Goal: Navigation & Orientation: Understand site structure

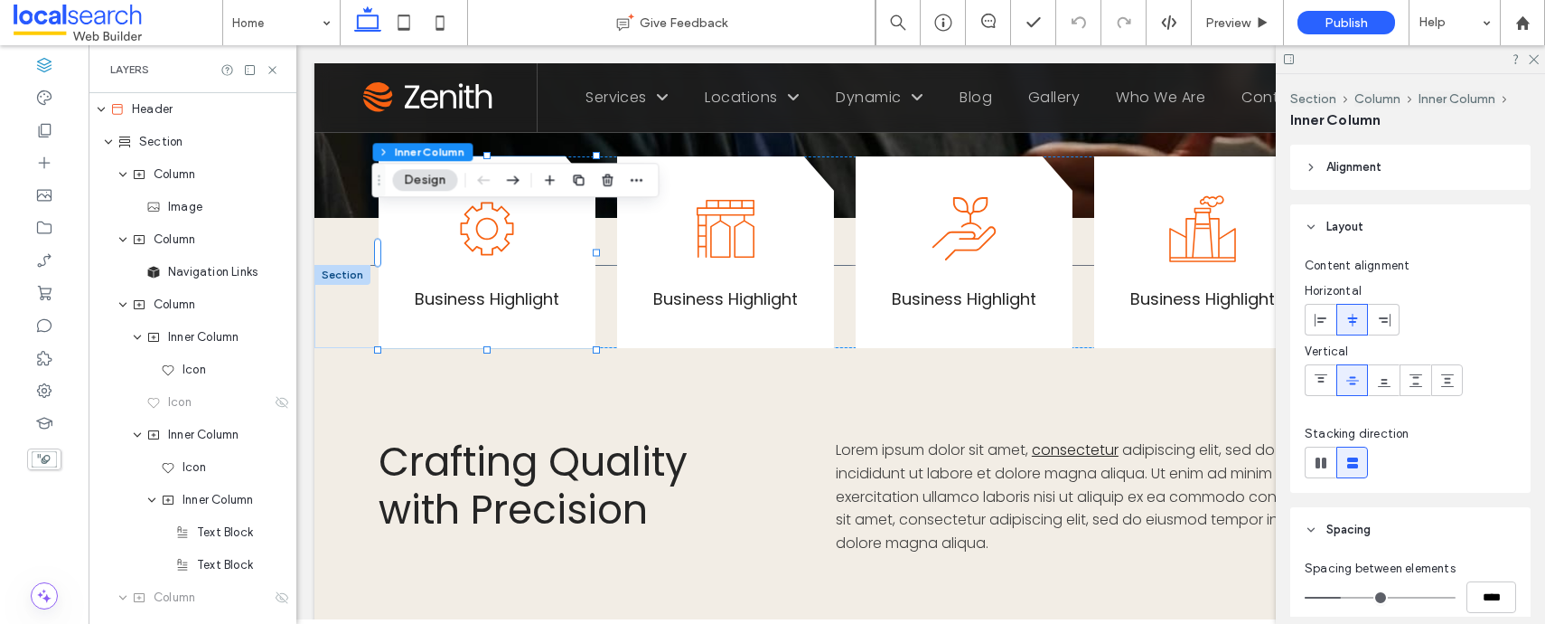
scroll to position [1704, 0]
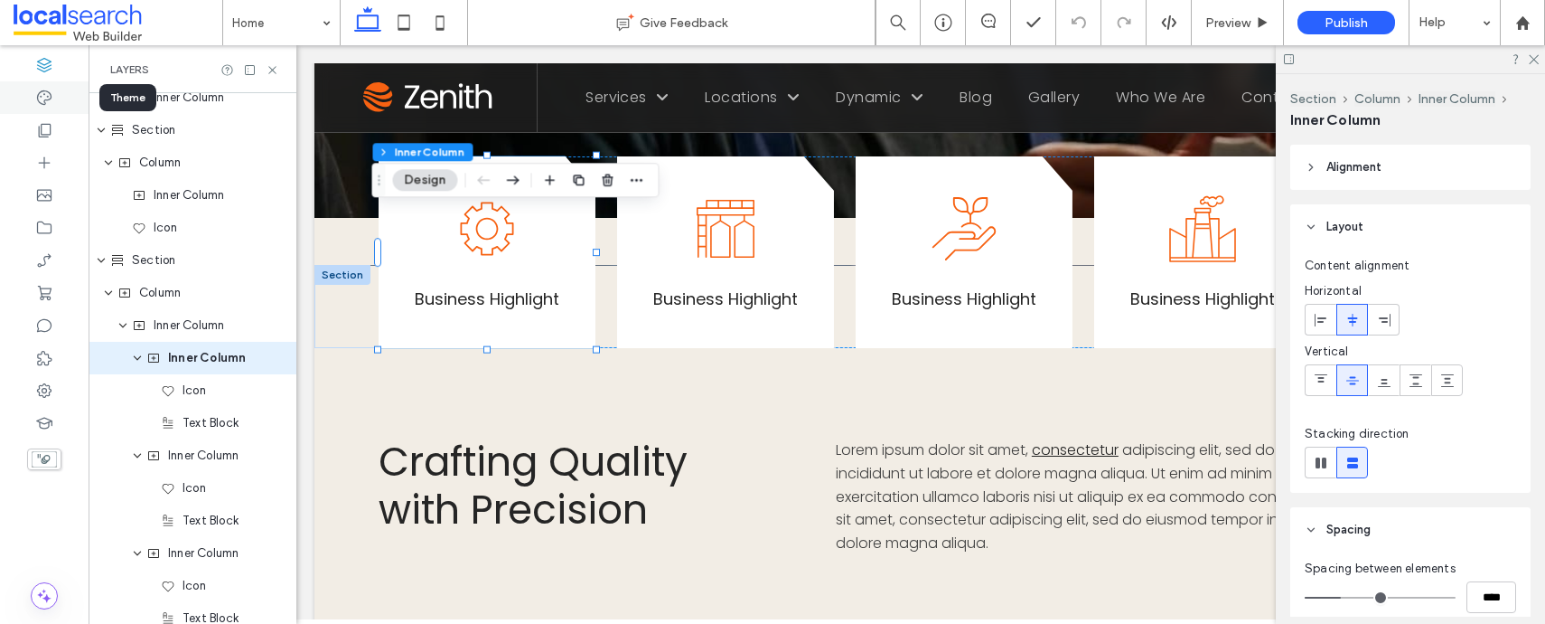
click at [30, 104] on div at bounding box center [44, 97] width 89 height 33
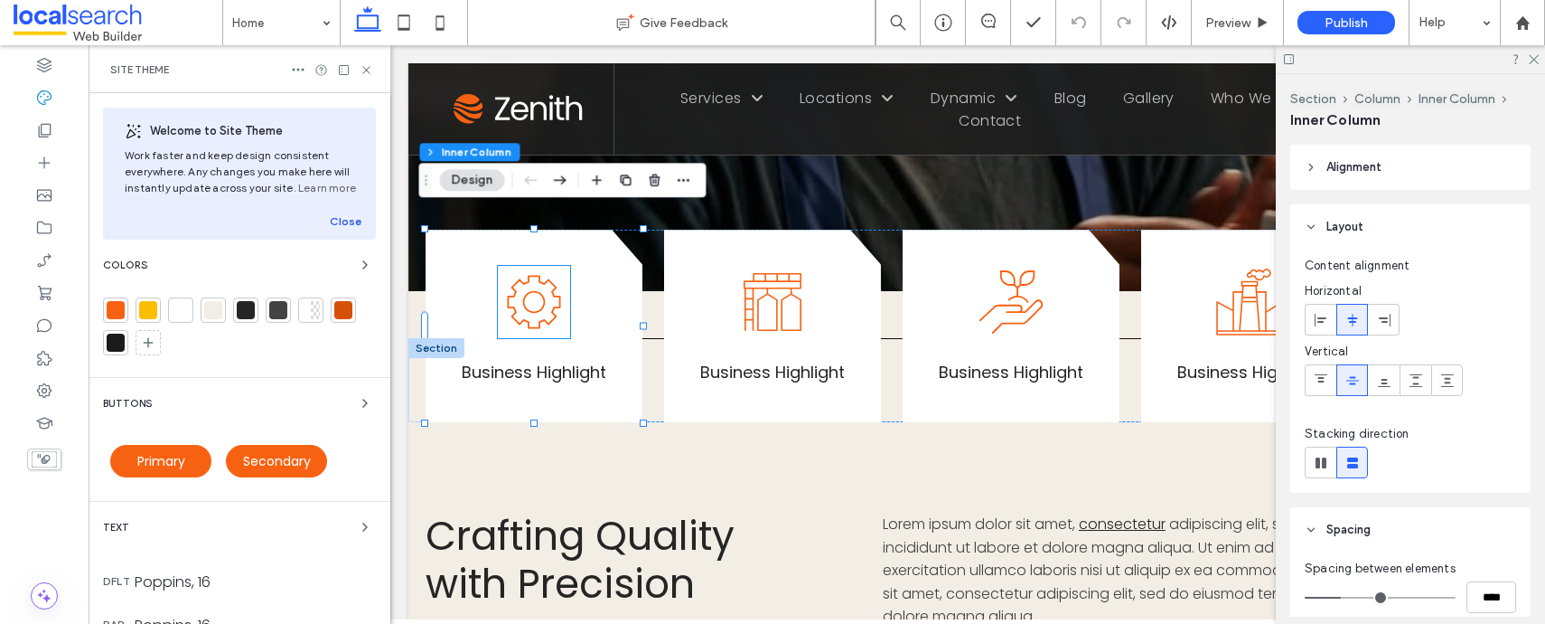
click at [330, 213] on button "Close" at bounding box center [346, 222] width 32 height 22
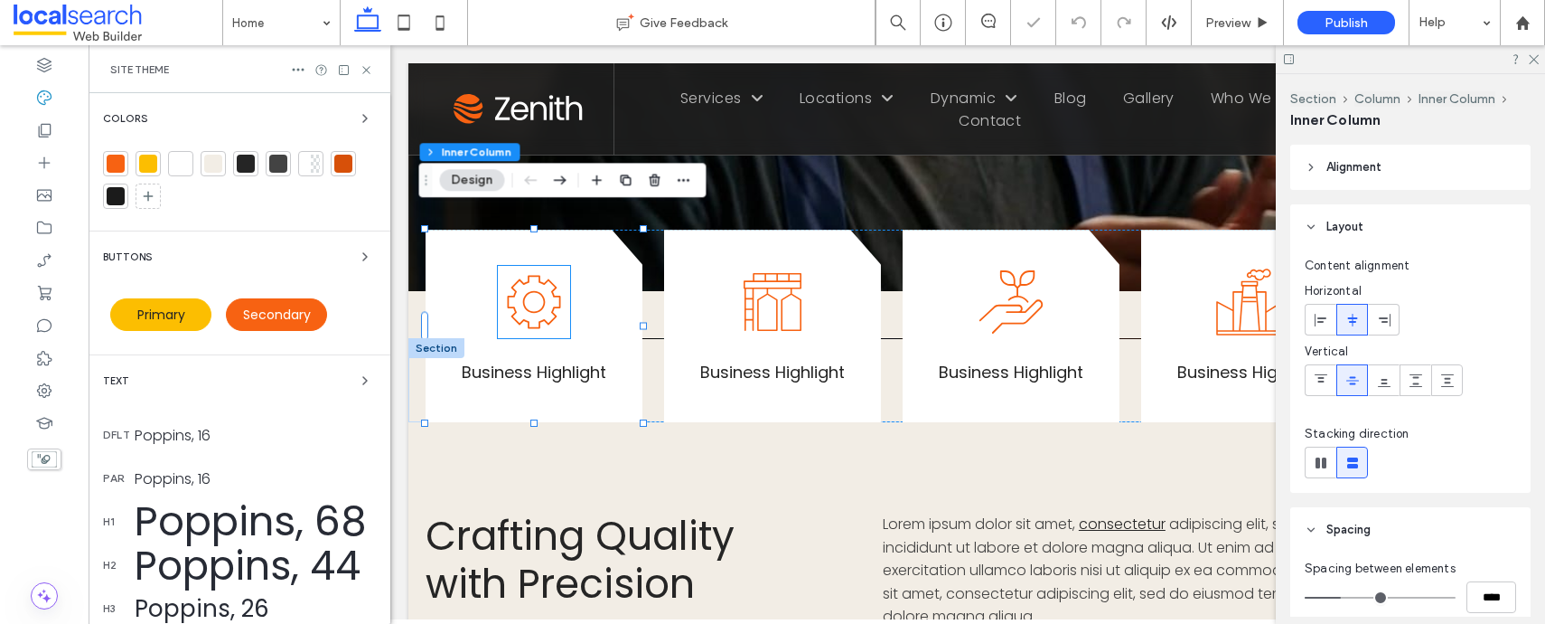
scroll to position [306, 0]
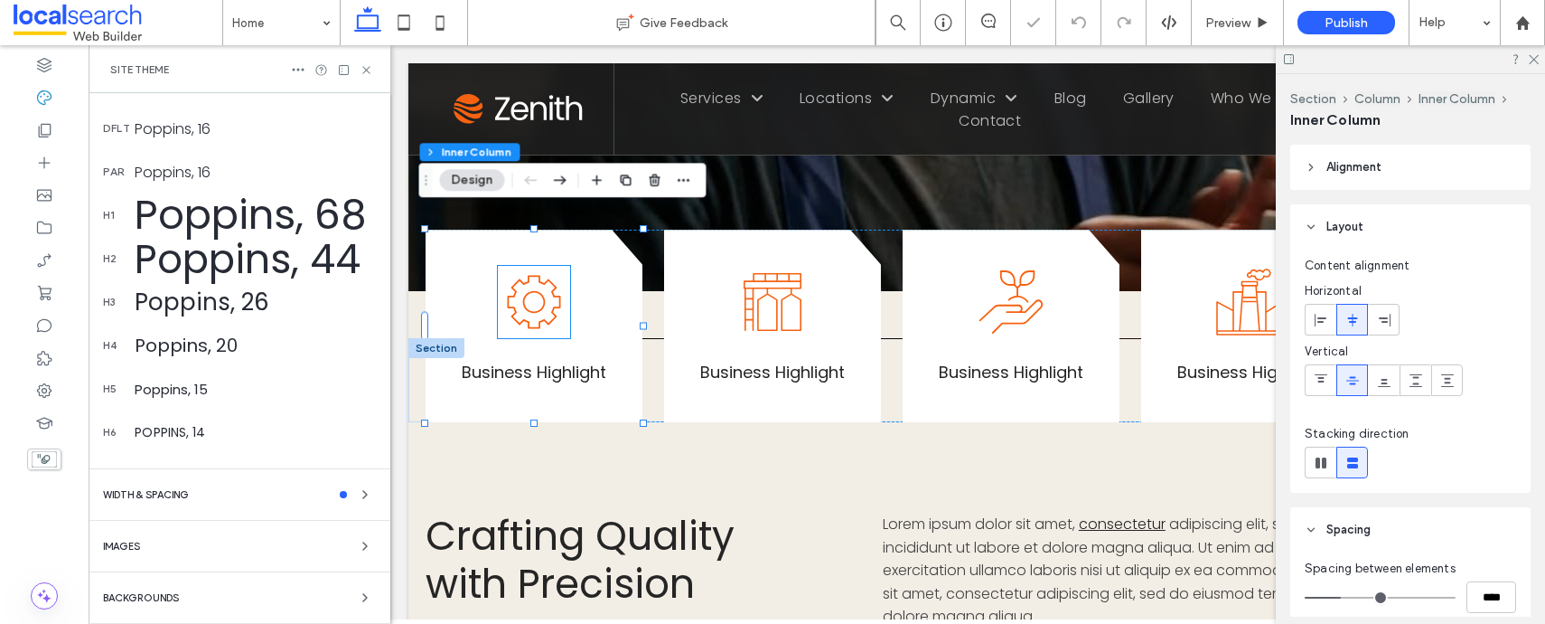
click at [178, 498] on span "WIDTH & SPACING" at bounding box center [146, 495] width 86 height 10
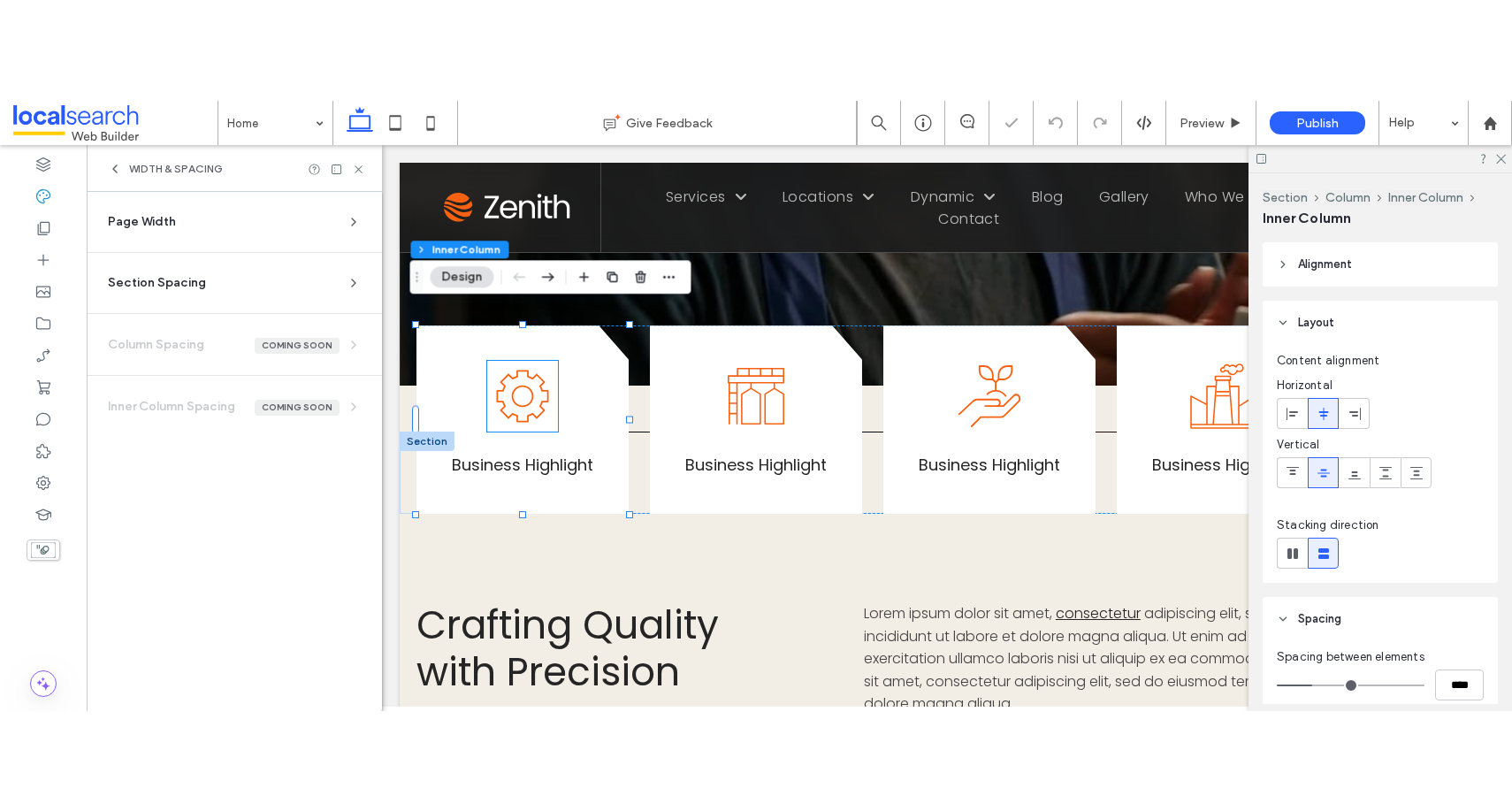
scroll to position [0, 0]
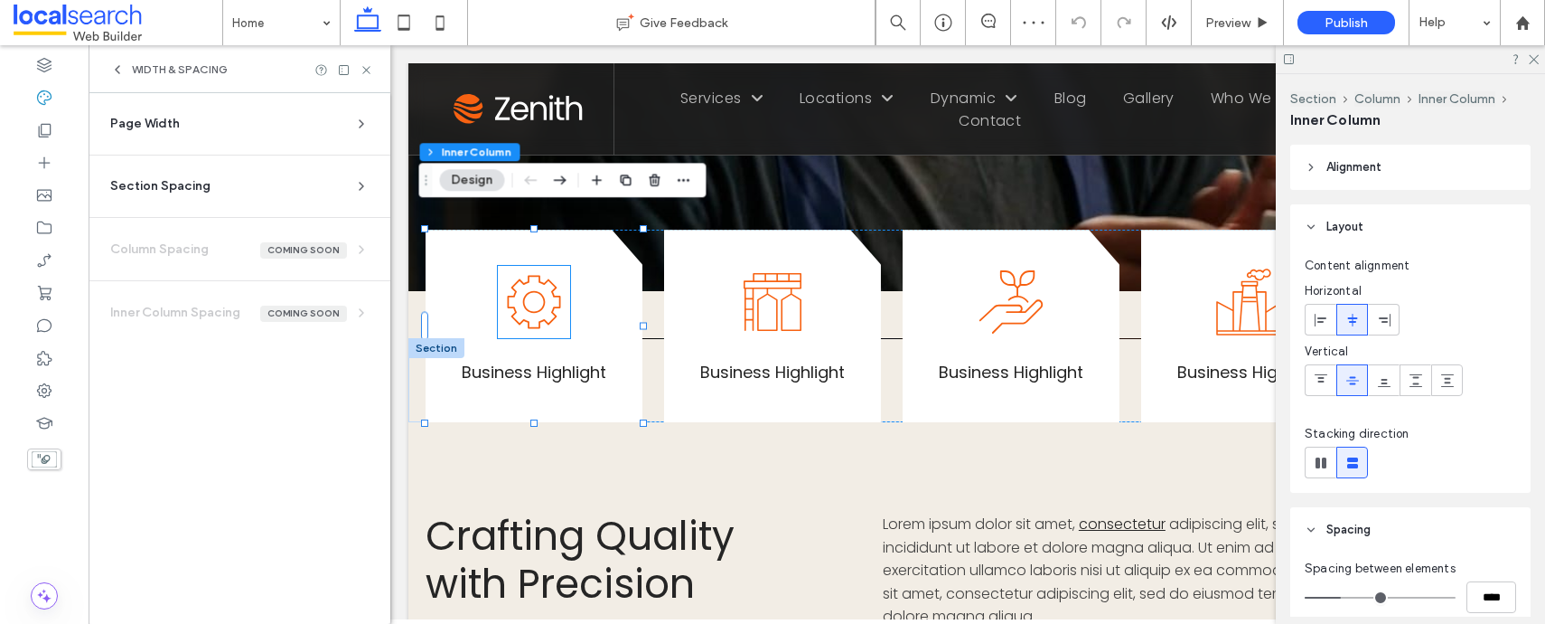
click at [160, 133] on section "Page Width Set the max width for all site sections that aren’t set to full widt…" at bounding box center [239, 131] width 273 height 47
click at [157, 120] on span "Page Width" at bounding box center [145, 124] width 70 height 18
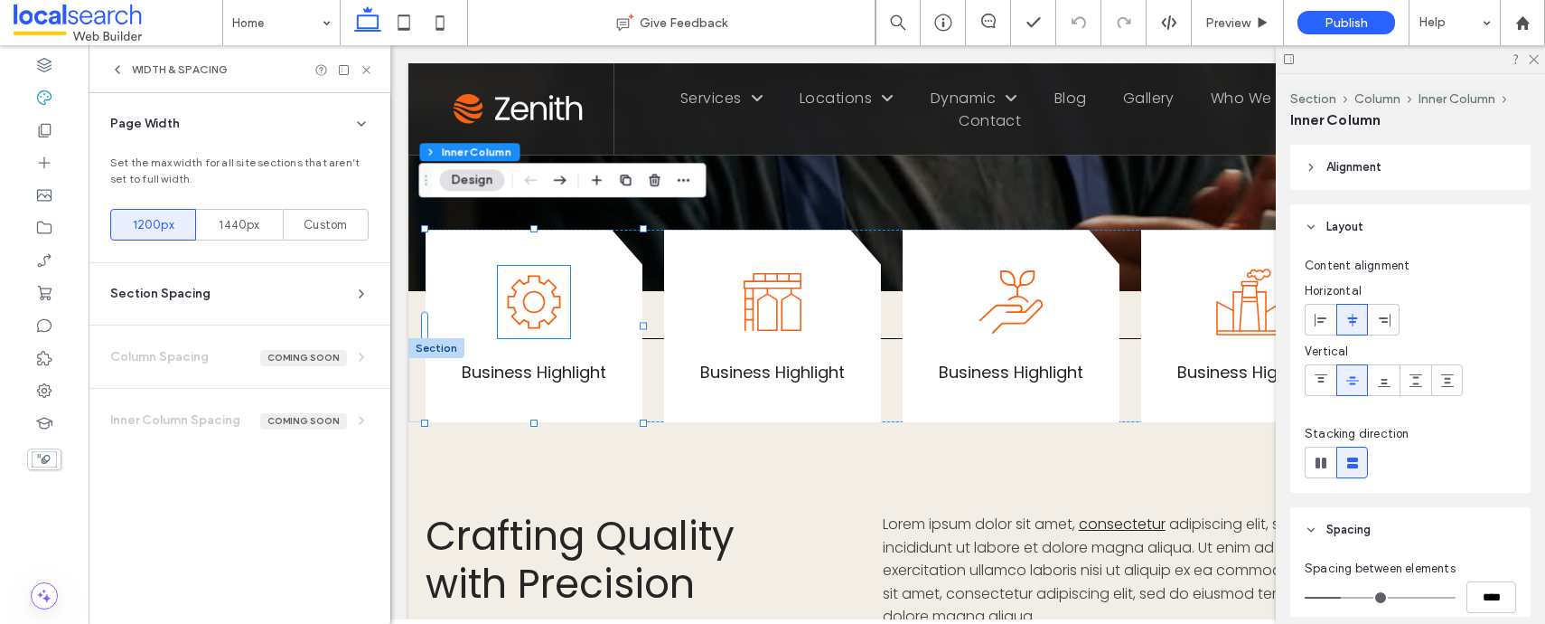
click at [149, 290] on span "Section Spacing" at bounding box center [160, 294] width 100 height 18
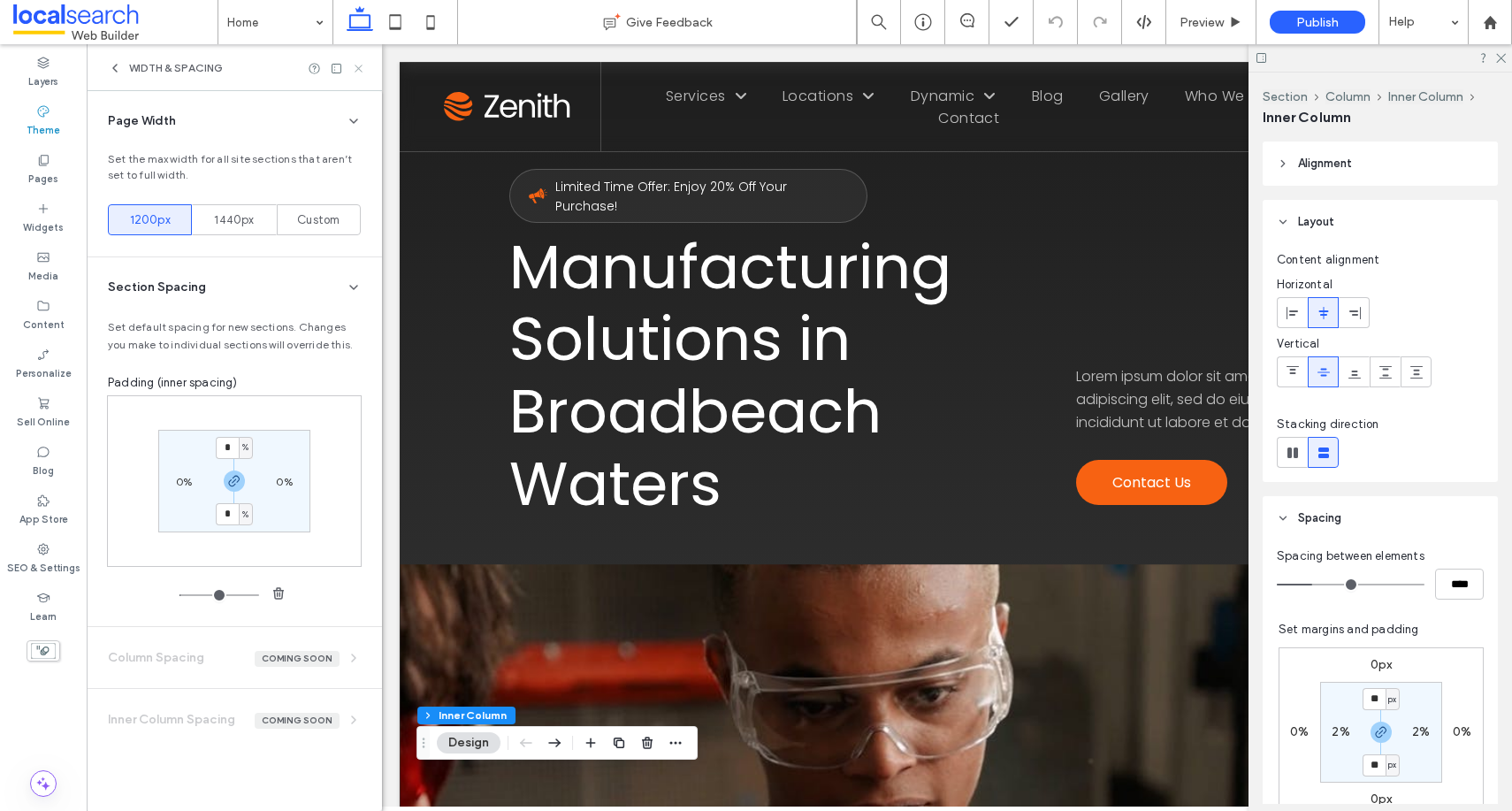
click at [357, 69] on icon at bounding box center [359, 68] width 14 height 14
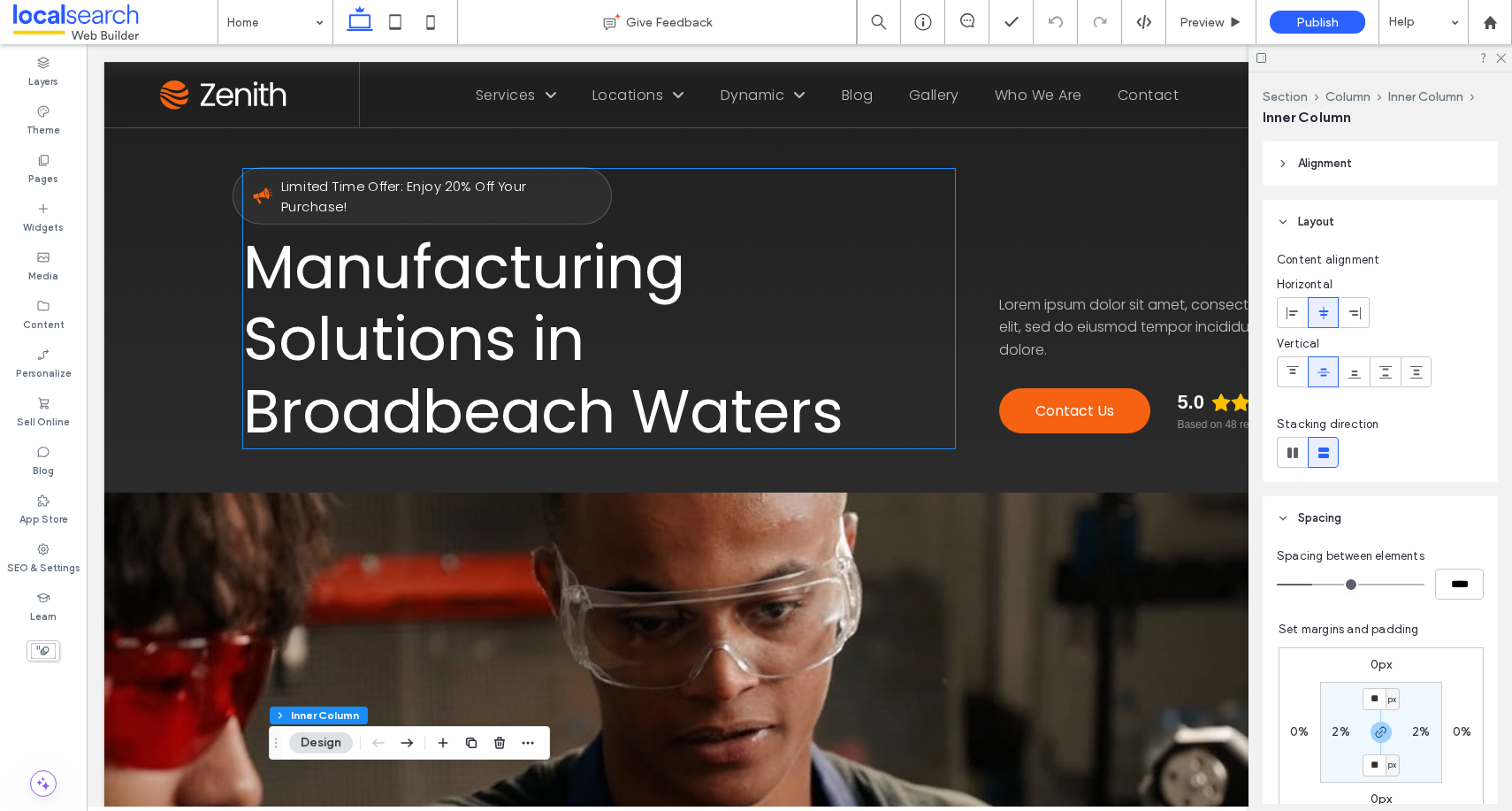
click at [382, 178] on span "Limited Time Offer: Enjoy 20% Off Your Purchase!" at bounding box center [403, 197] width 246 height 40
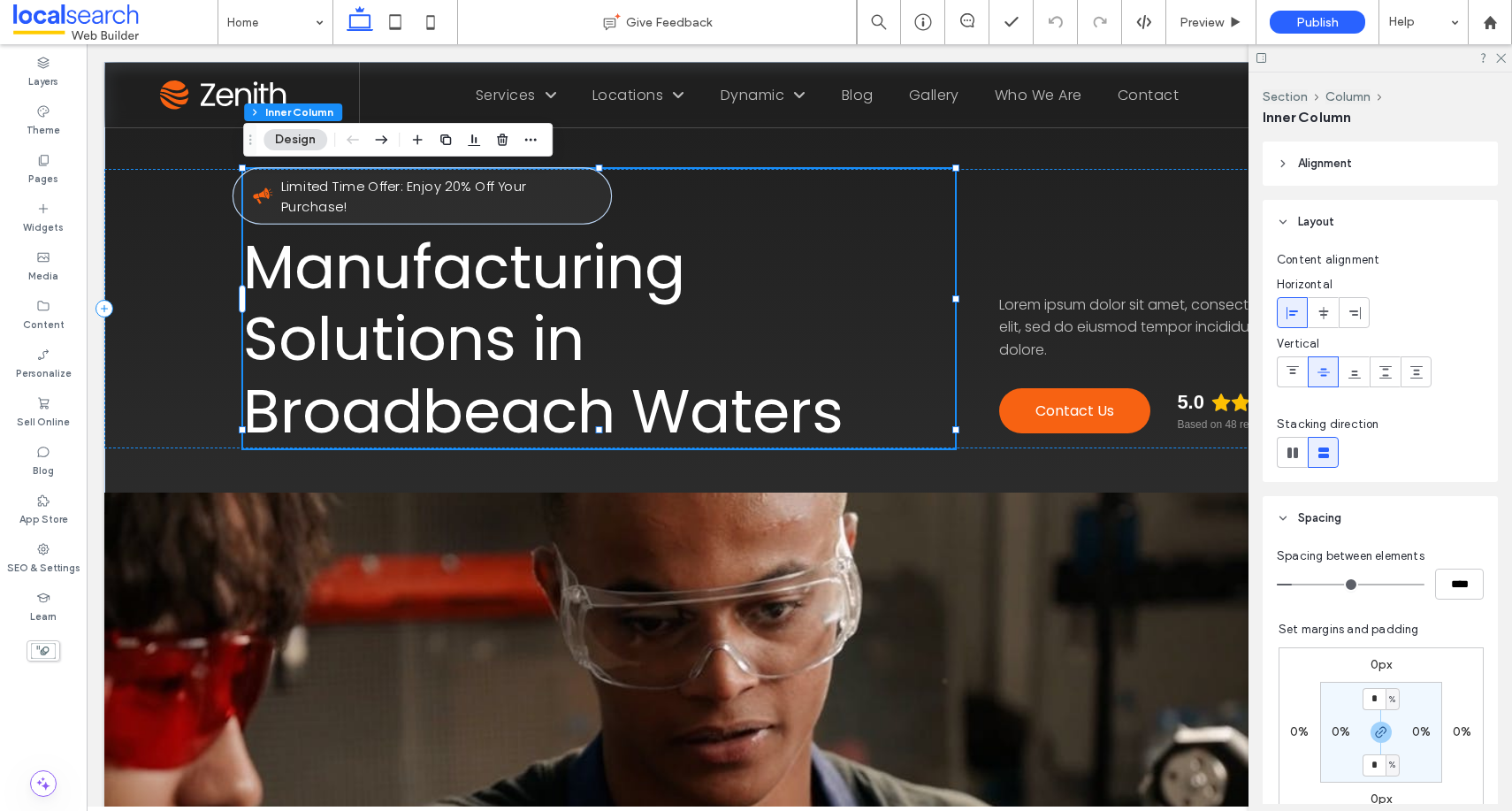
click at [418, 188] on span "Limited Time Offer: Enjoy 20% Off Your Purchase!" at bounding box center [403, 197] width 246 height 40
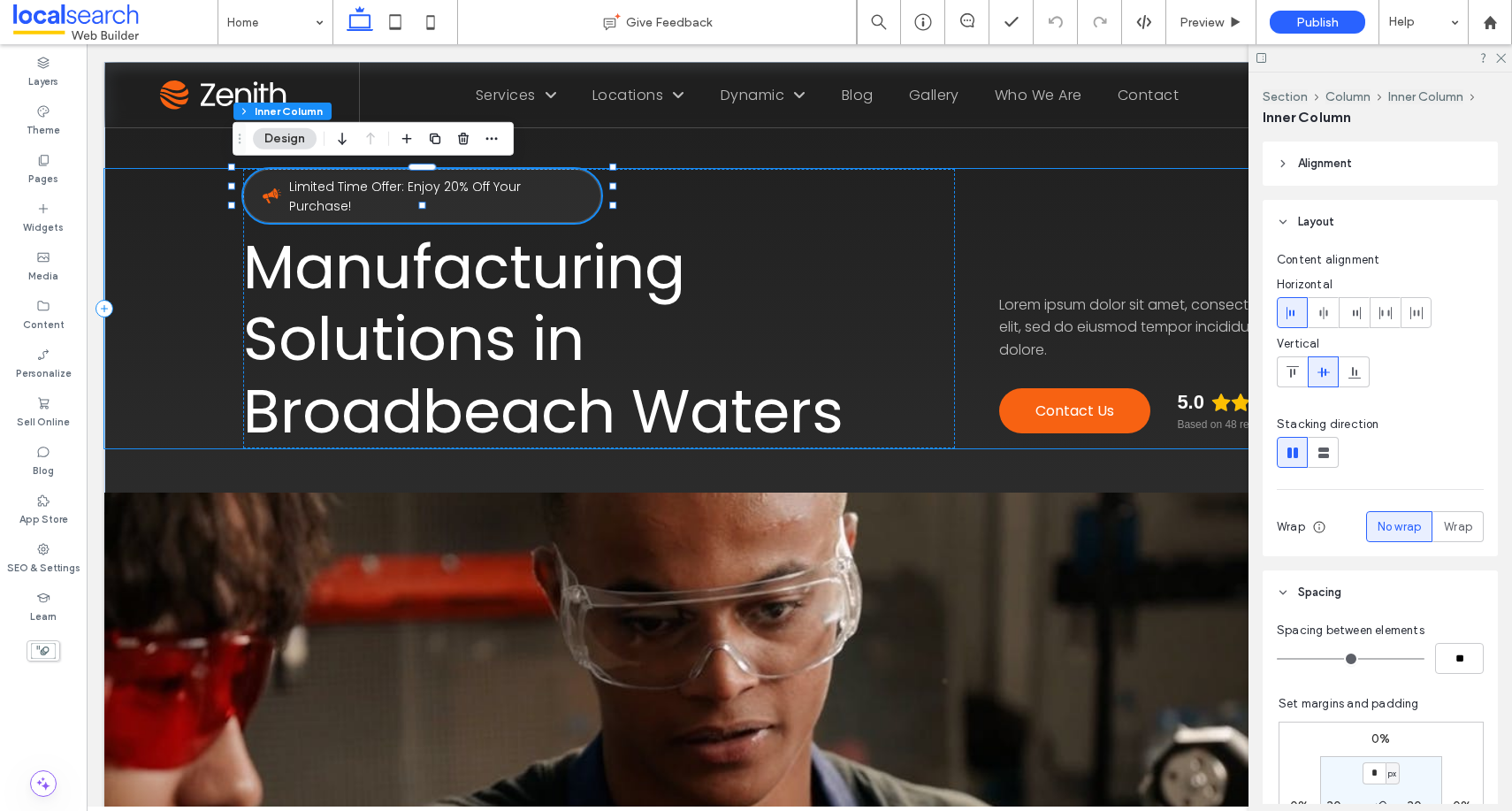
click at [1057, 224] on div "Limited Time Offer: Enjoy 20% Off Your Purchase! Manufacturing Solutions in [GE…" at bounding box center [800, 309] width 1391 height 280
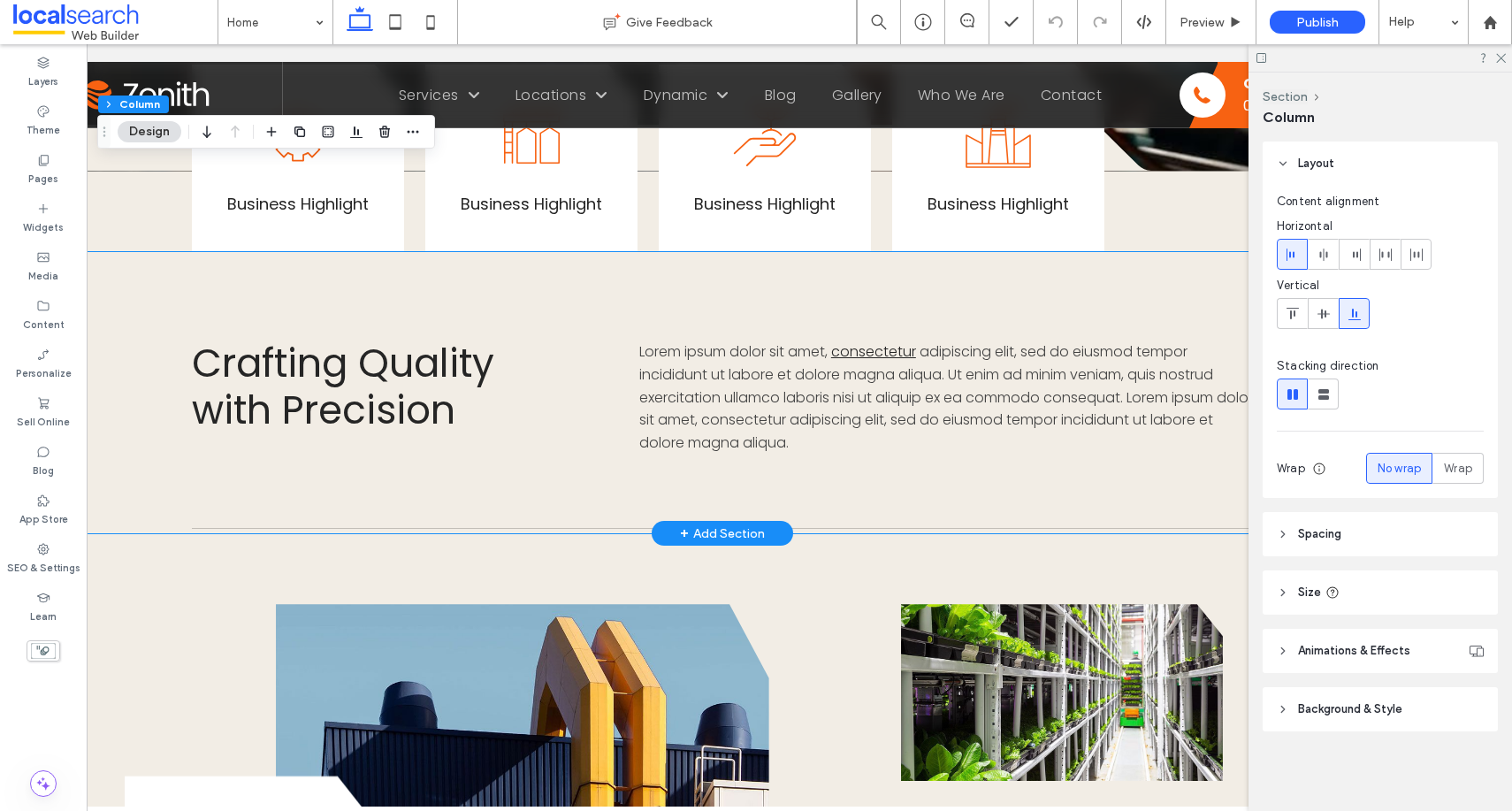
scroll to position [962, 0]
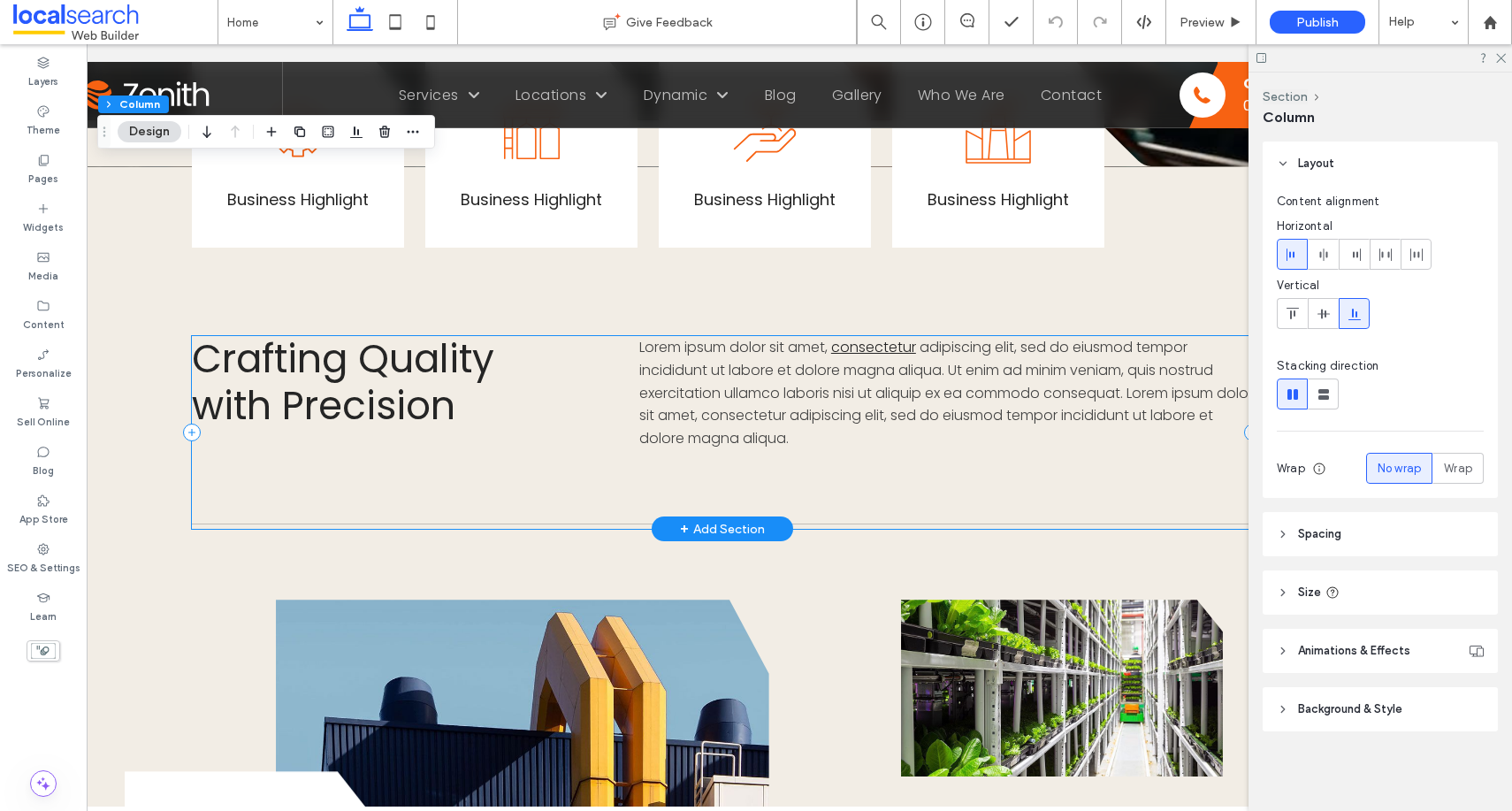
click at [1012, 446] on div "Crafting Quality with Precision Lorem ipsum dolor sit amet, consectetur adipisc…" at bounding box center [722, 431] width 1062 height 193
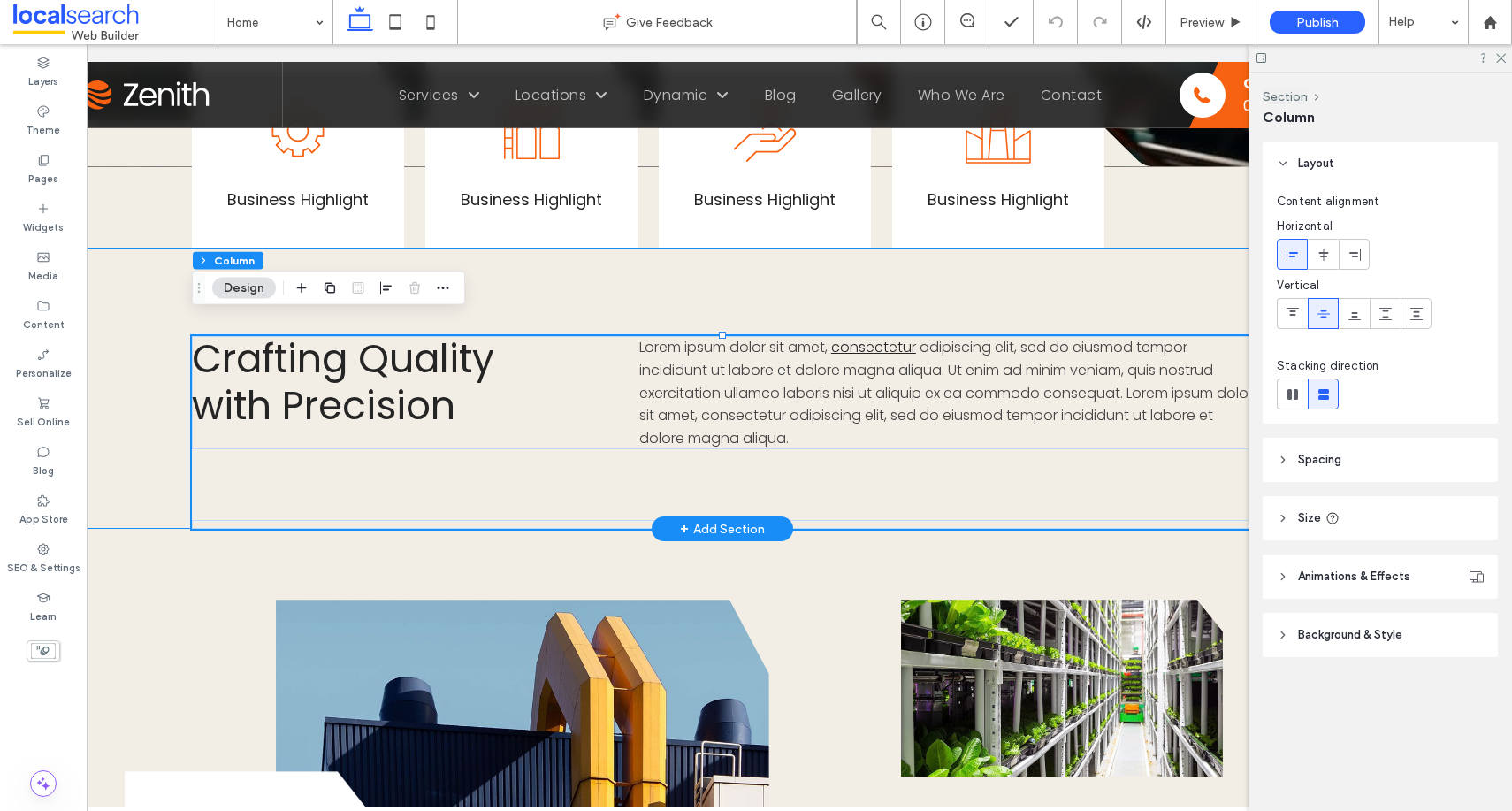
click at [135, 409] on div "Crafting Quality with Precision Lorem ipsum dolor sit amet, consectetur adipisc…" at bounding box center [722, 387] width 1391 height 281
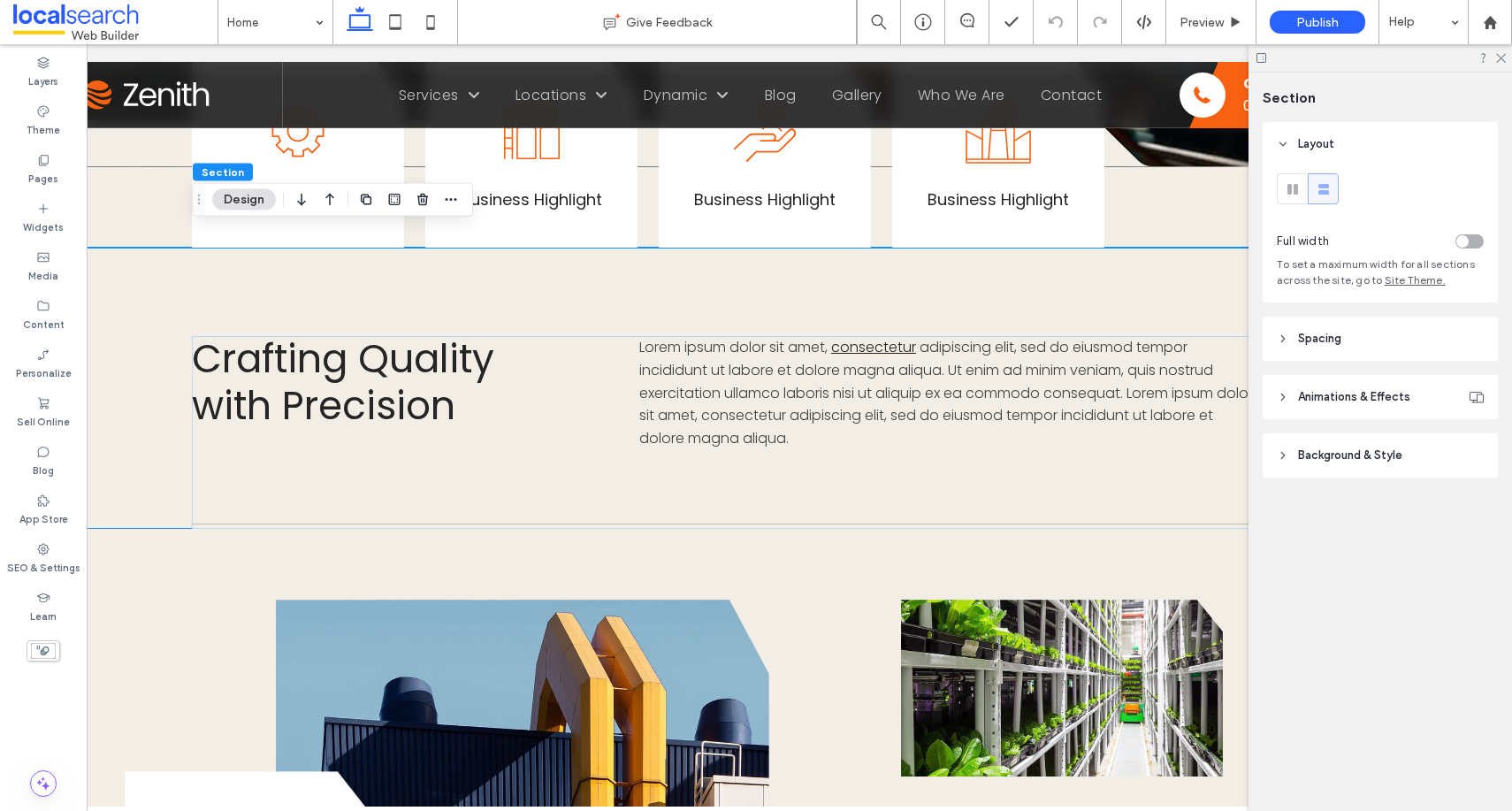
click at [1329, 335] on span "Spacing" at bounding box center [1320, 338] width 43 height 18
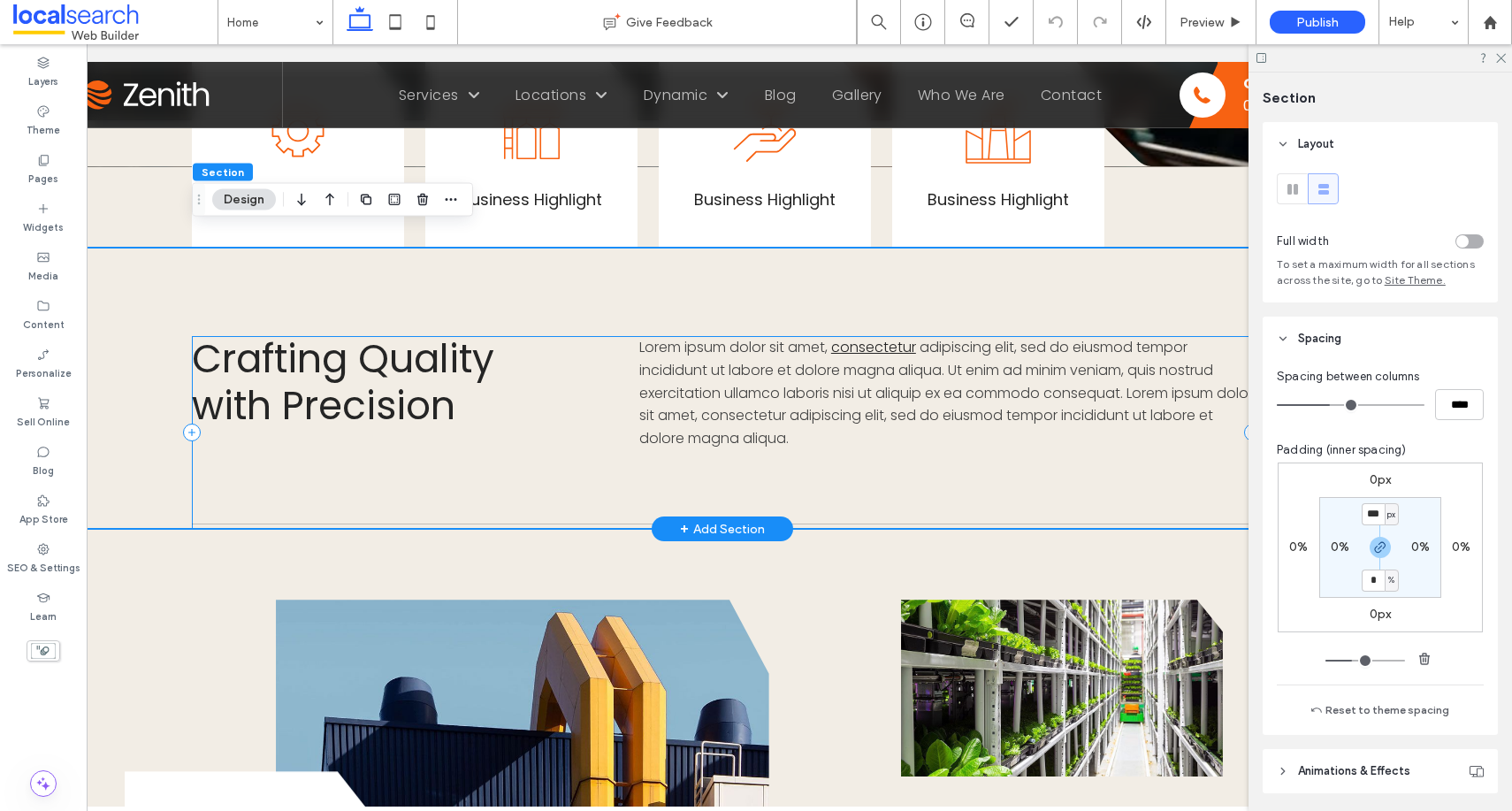
click at [934, 455] on div "Crafting Quality with Precision Lorem ipsum dolor sit amet, consectetur adipisc…" at bounding box center [722, 431] width 1062 height 193
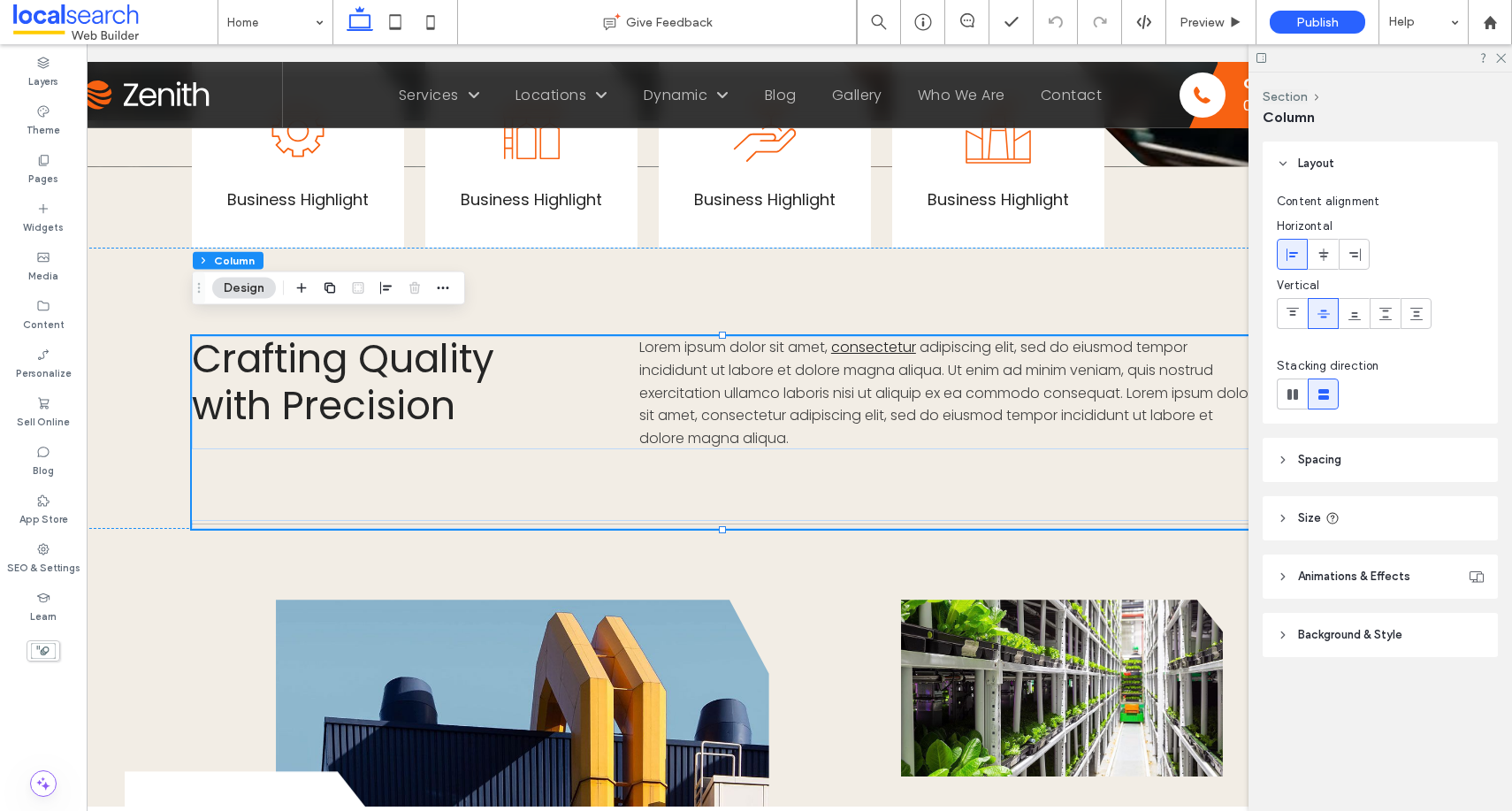
click at [1354, 464] on header "Spacing" at bounding box center [1381, 459] width 235 height 44
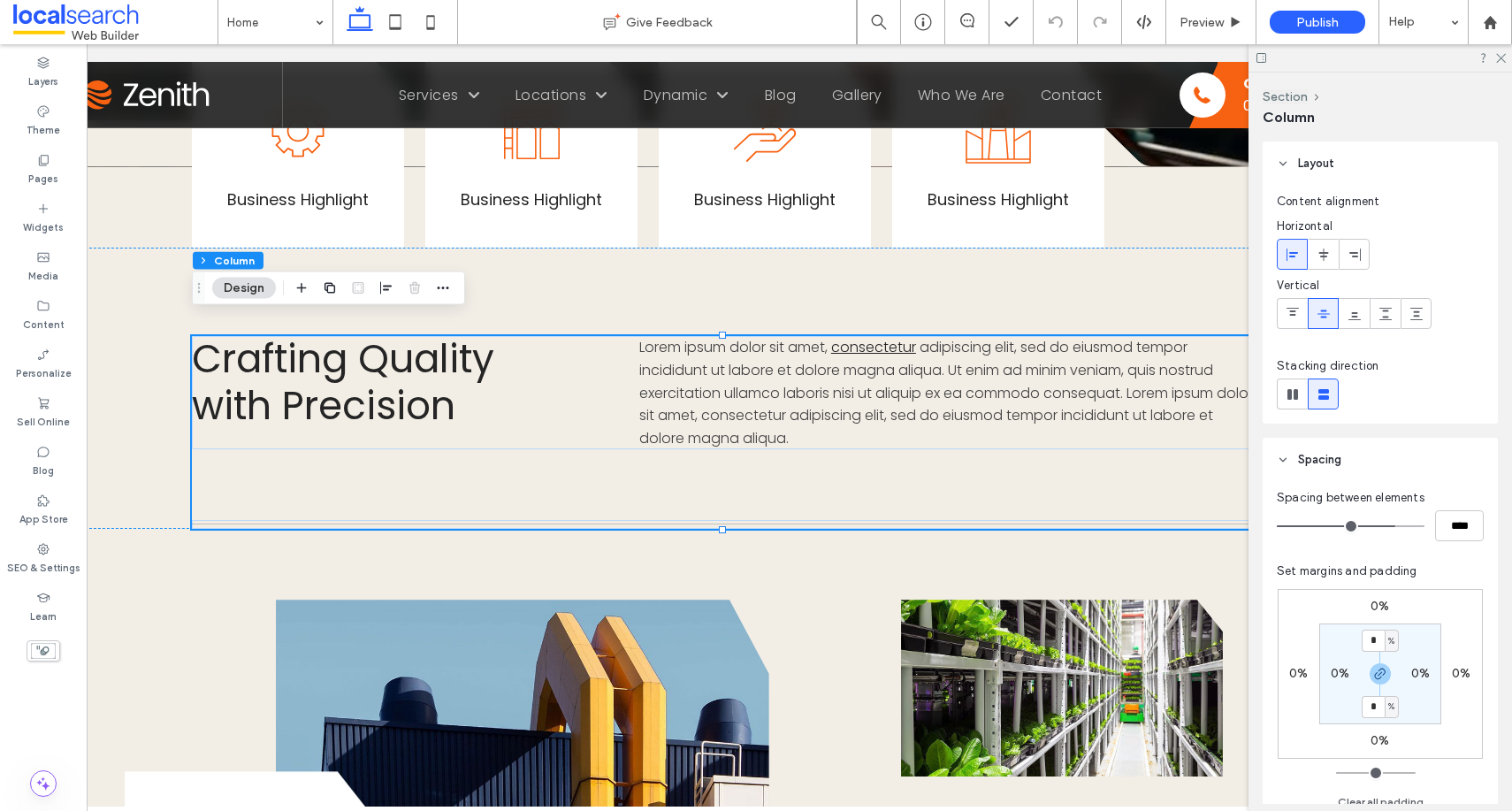
click at [1354, 464] on header "Spacing" at bounding box center [1381, 459] width 235 height 44
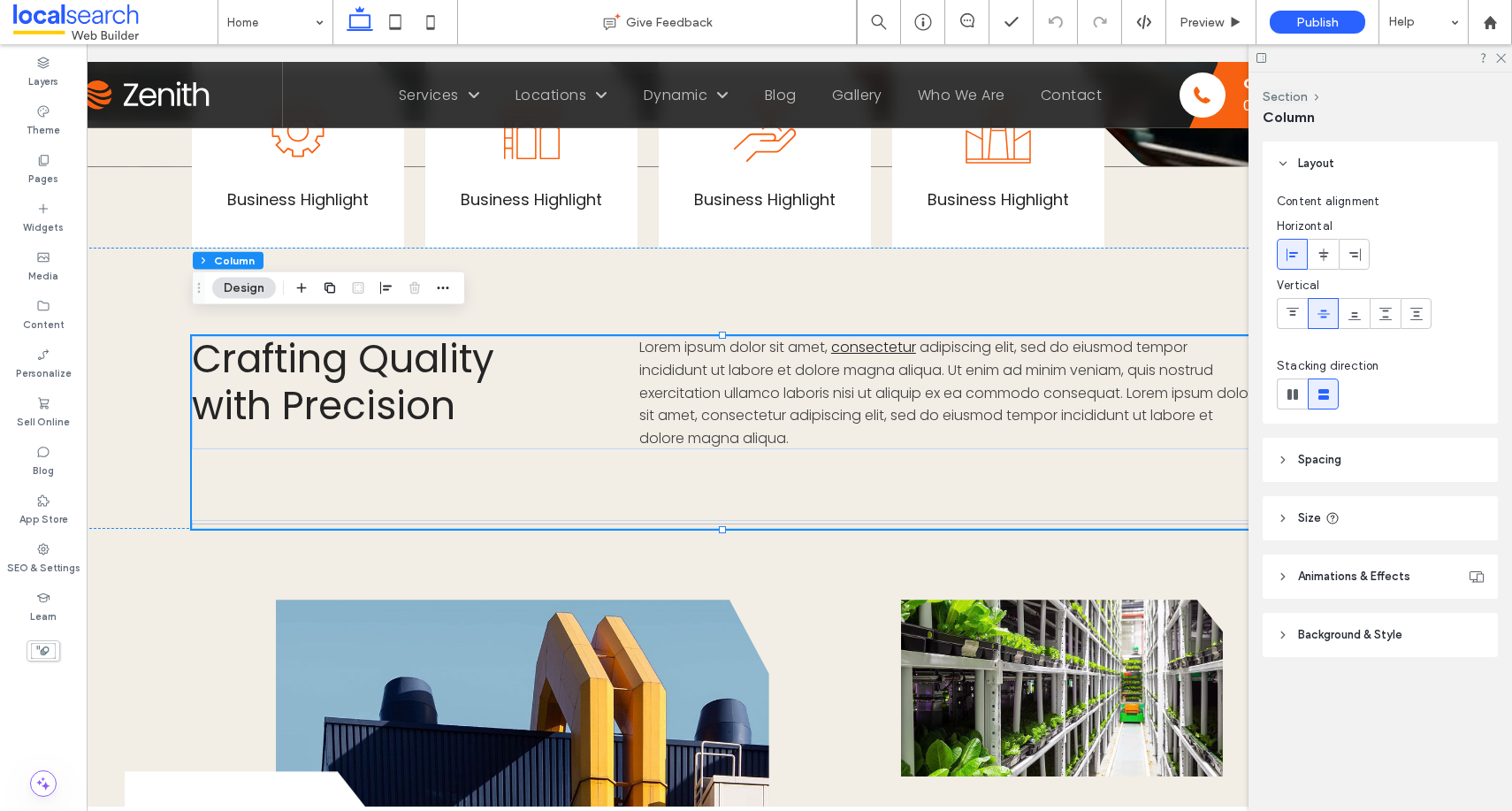
click at [1318, 518] on span "Size" at bounding box center [1309, 518] width 23 height 18
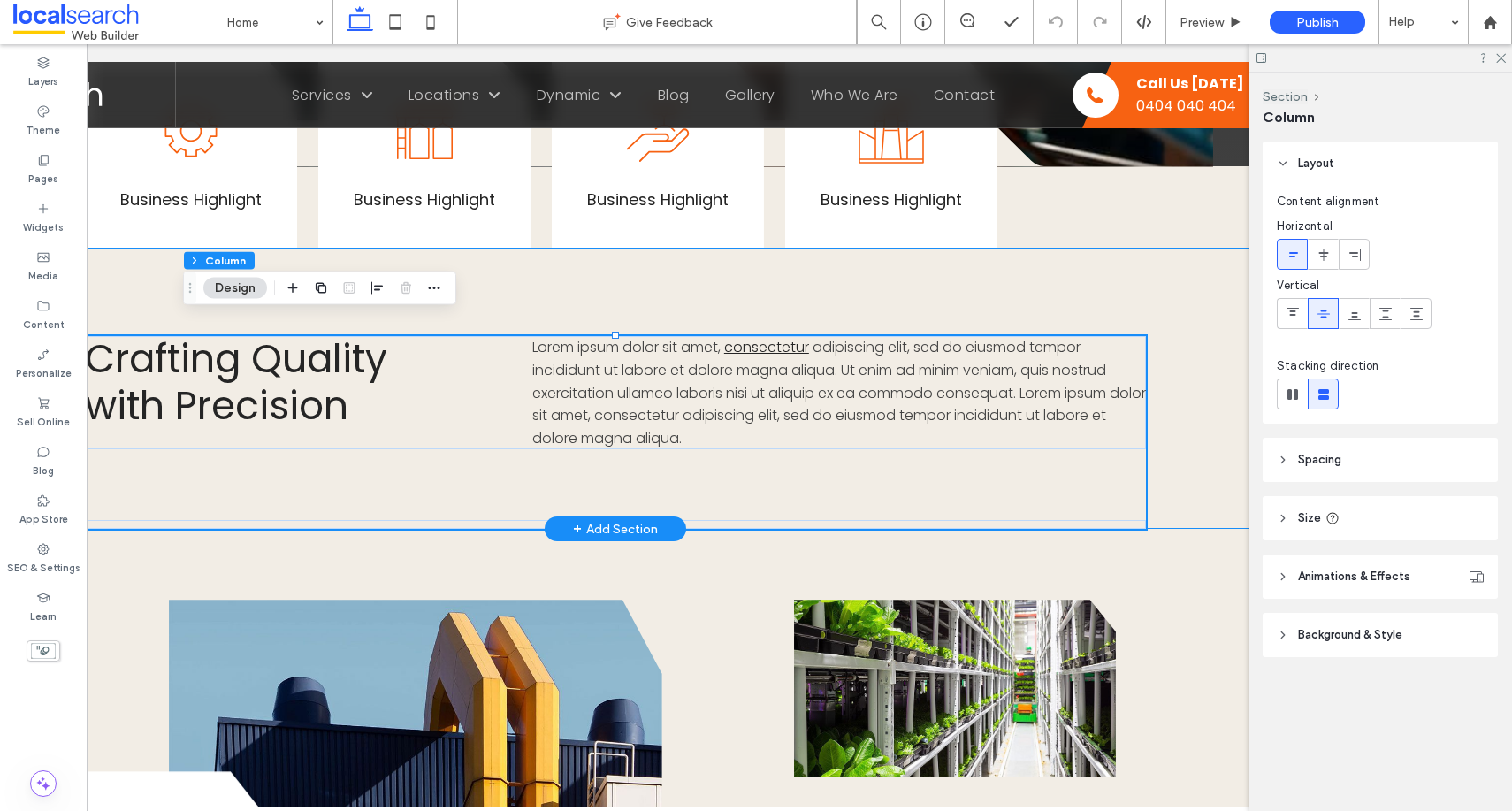
scroll to position [0, 48]
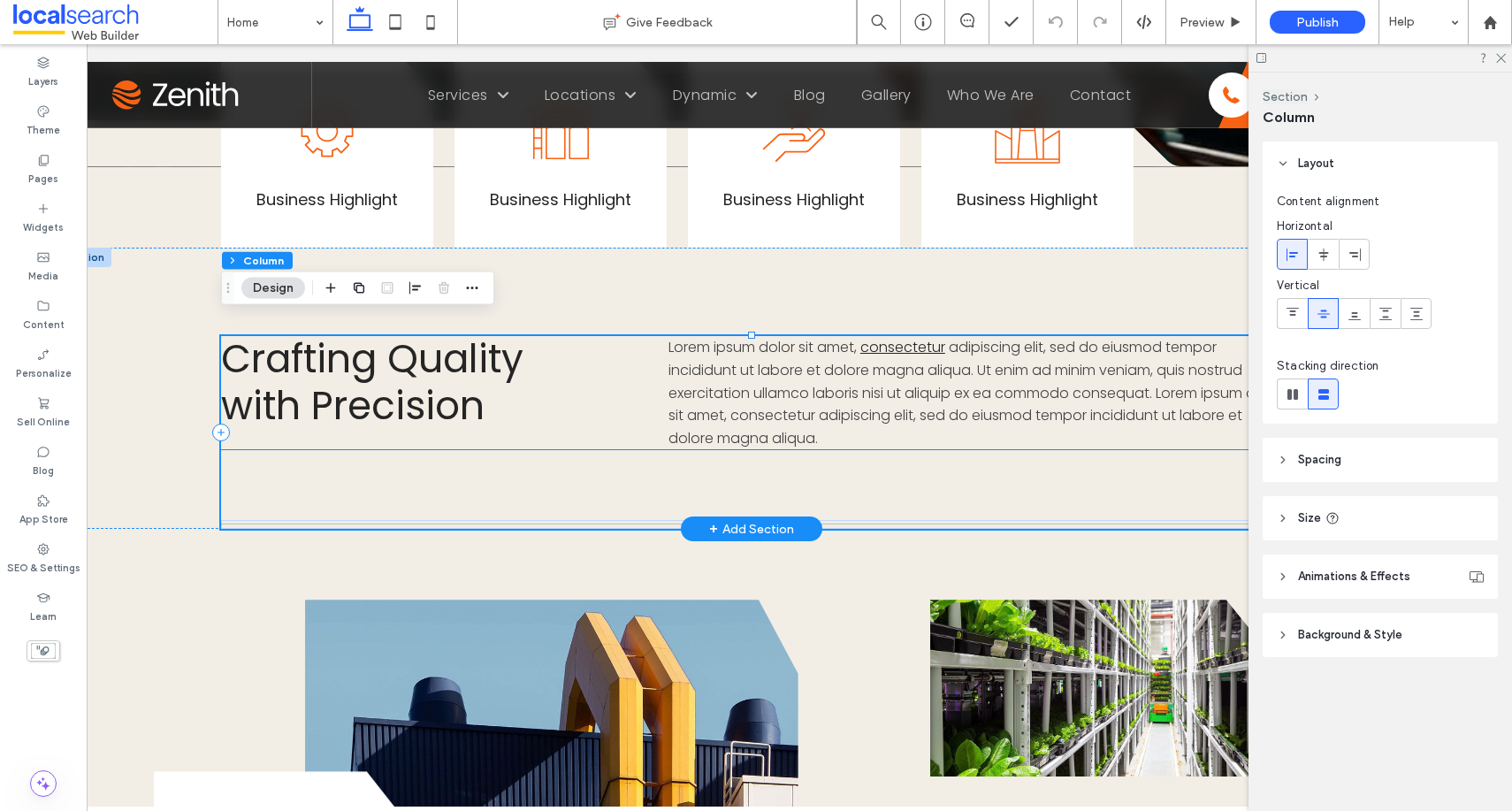
click at [1035, 419] on p "Lorem ipsum dolor sit amet, consectetur adipiscing elit, sed do eiusmod tempor …" at bounding box center [975, 392] width 614 height 113
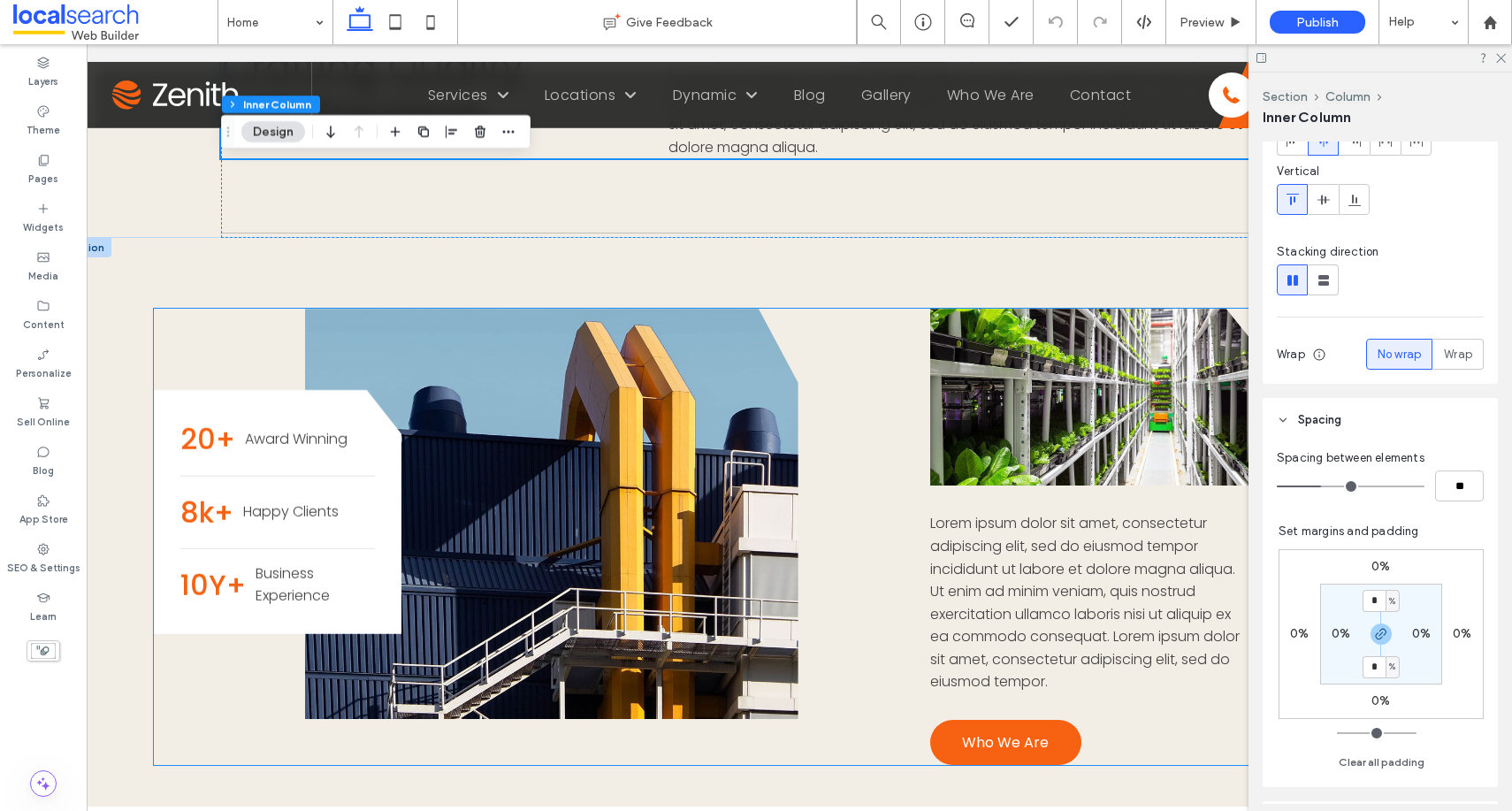
scroll to position [1243, 0]
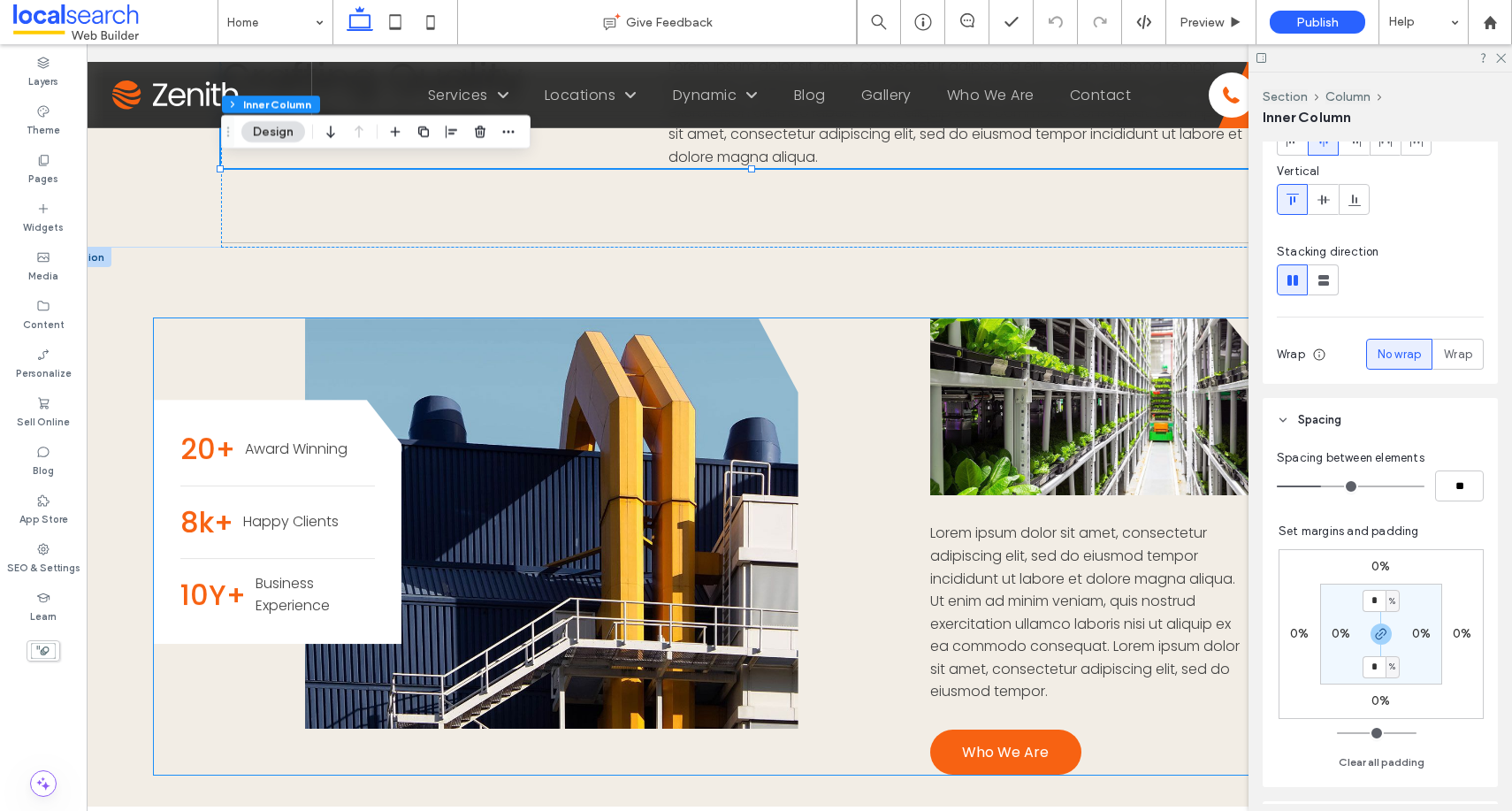
click at [310, 438] on span "Award Winning" at bounding box center [296, 448] width 103 height 21
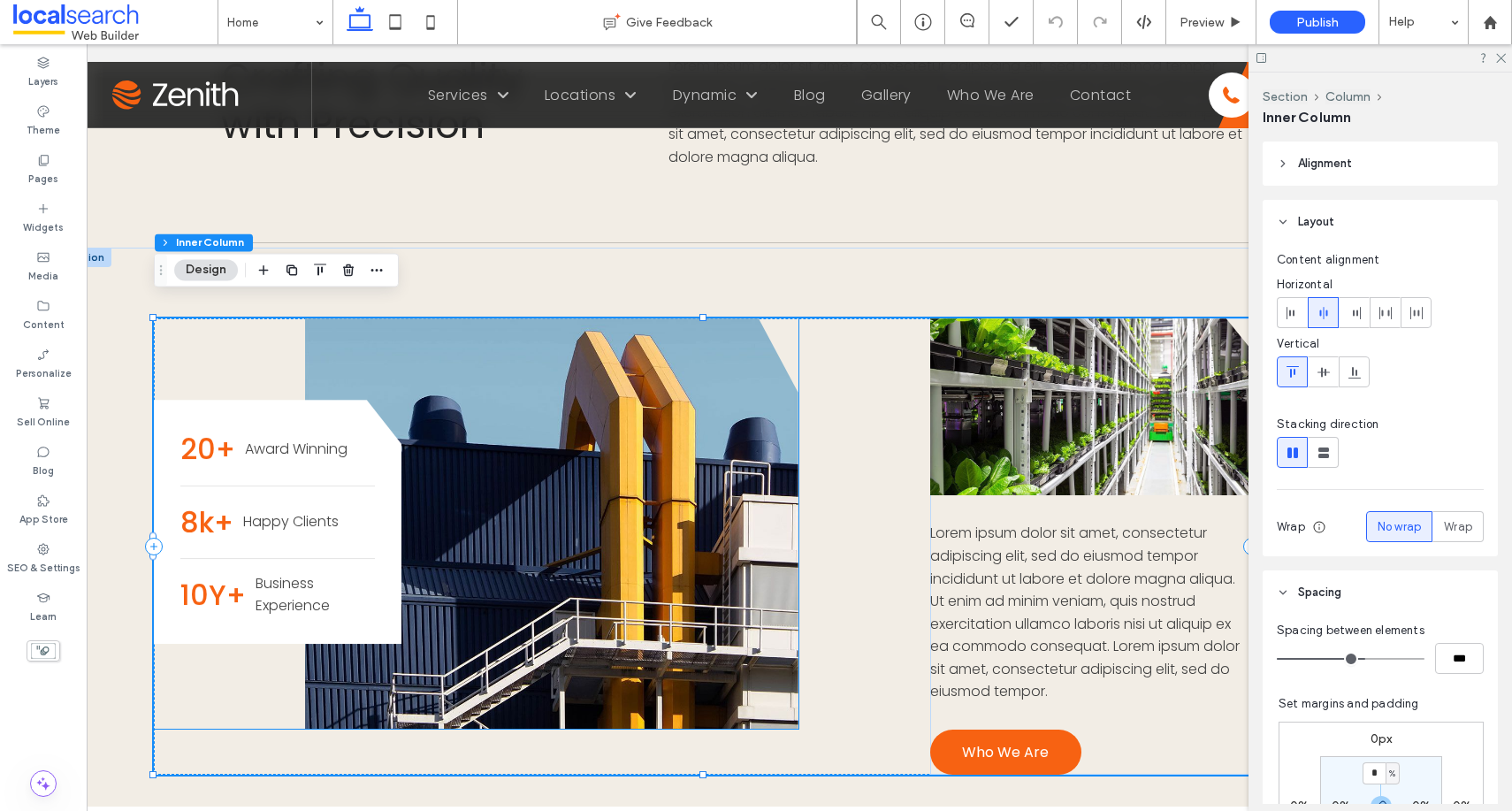
click at [311, 446] on div "20+ Award Winning" at bounding box center [277, 449] width 195 height 45
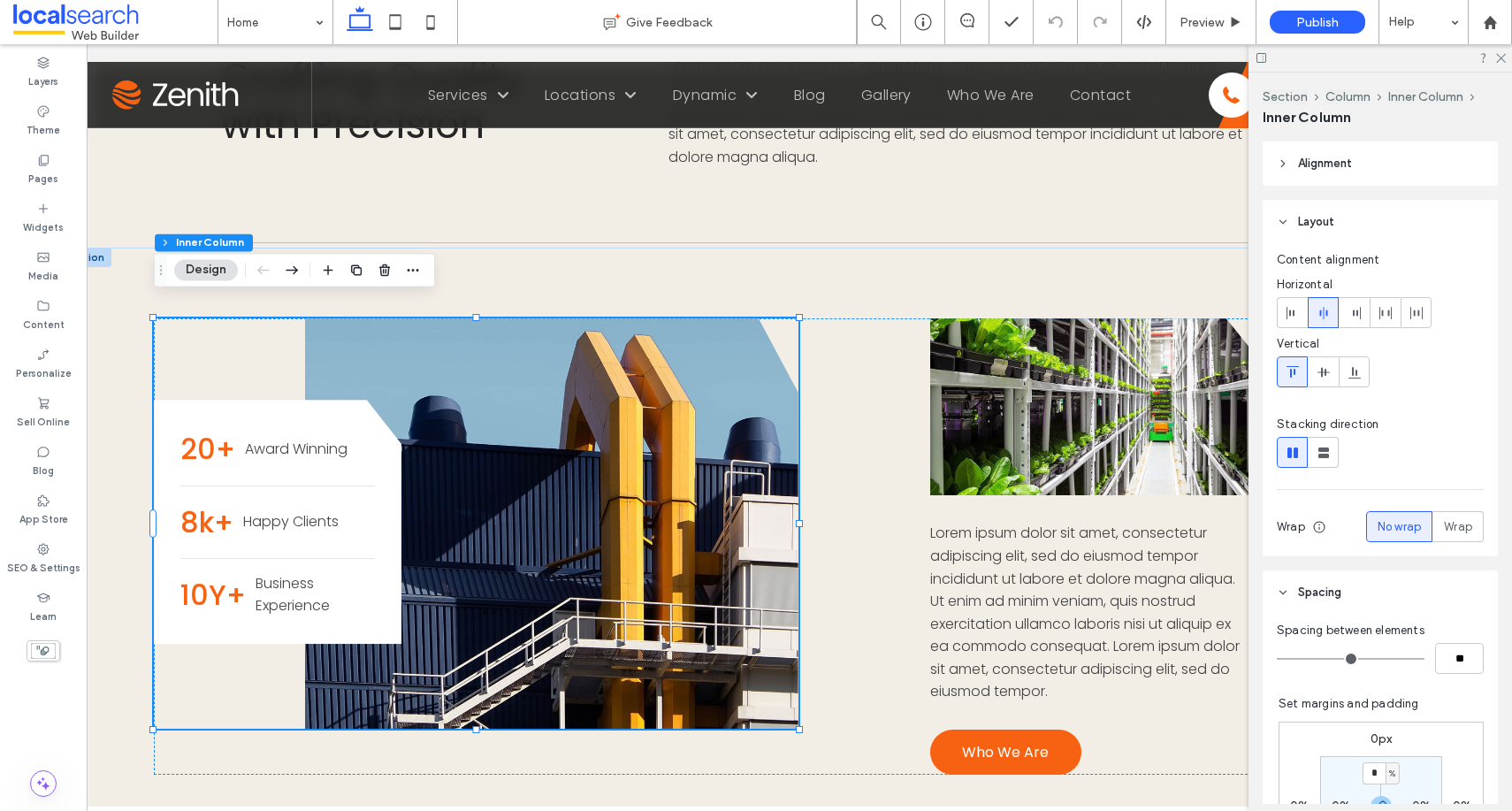
click at [323, 471] on div "20+ Award Winning 8k+ Happy Clients 10Y+ Business Experience" at bounding box center [277, 521] width 248 height 244
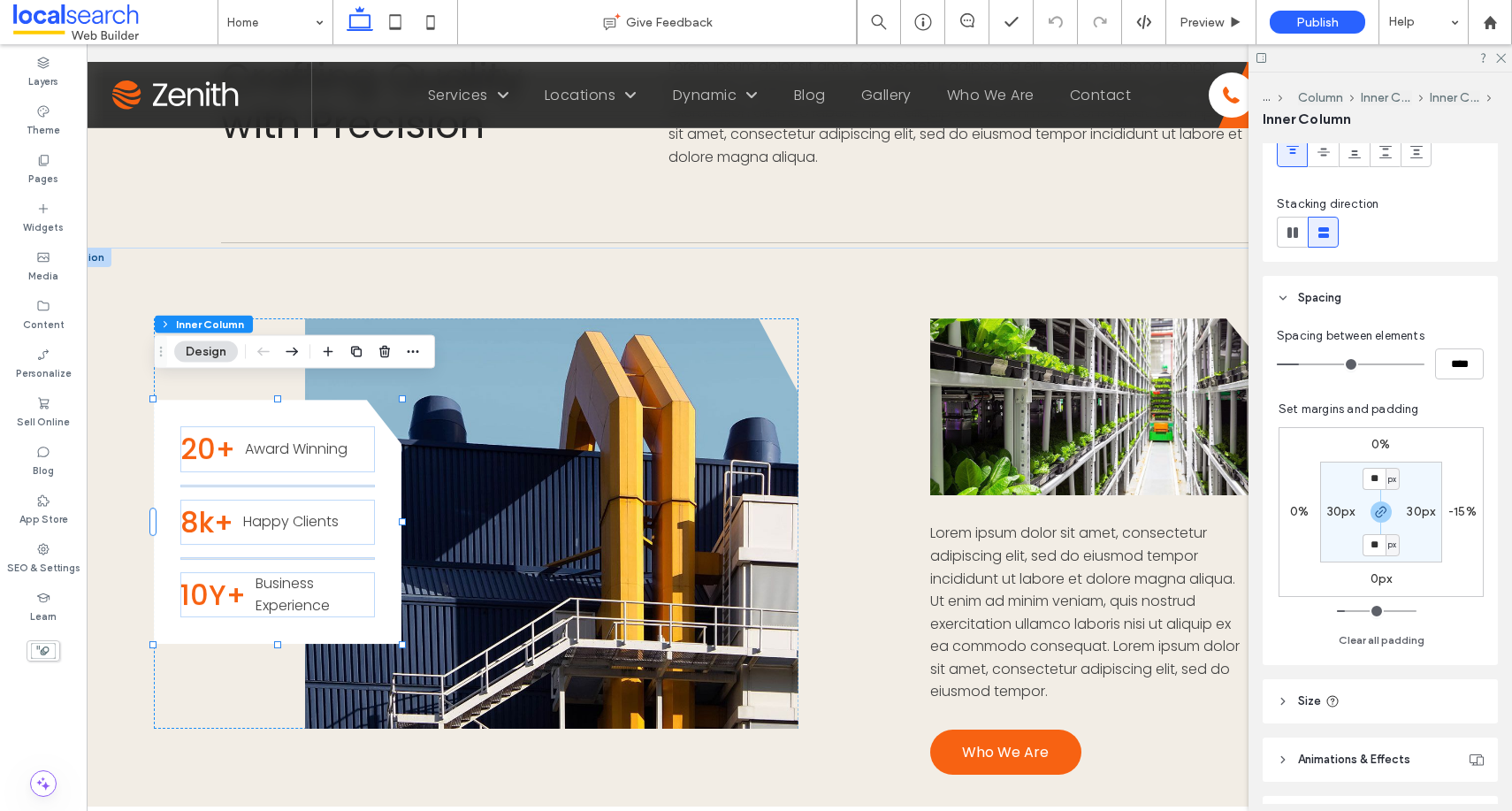
scroll to position [263, 0]
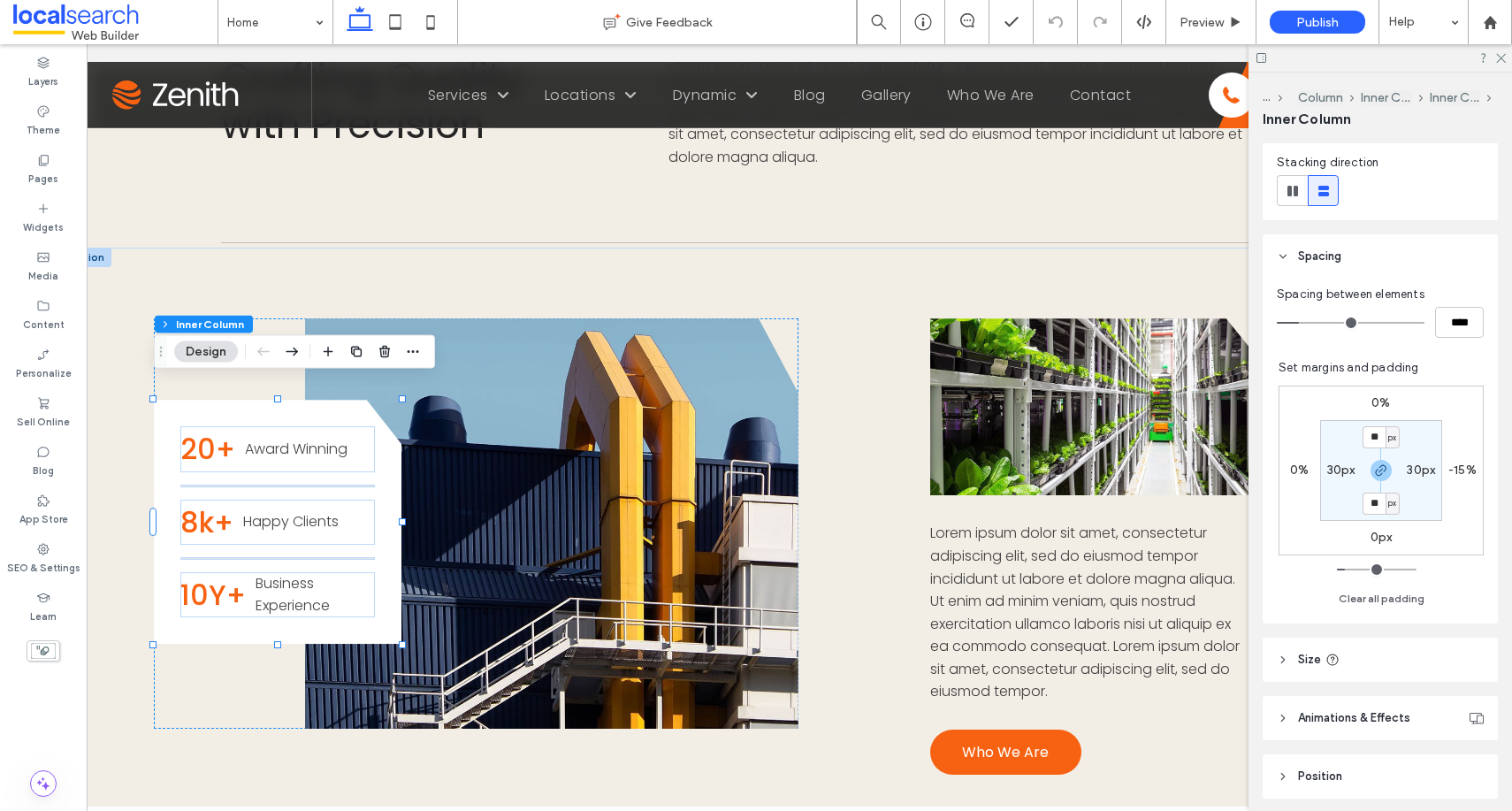
click at [1305, 609] on header "Size" at bounding box center [1381, 659] width 235 height 44
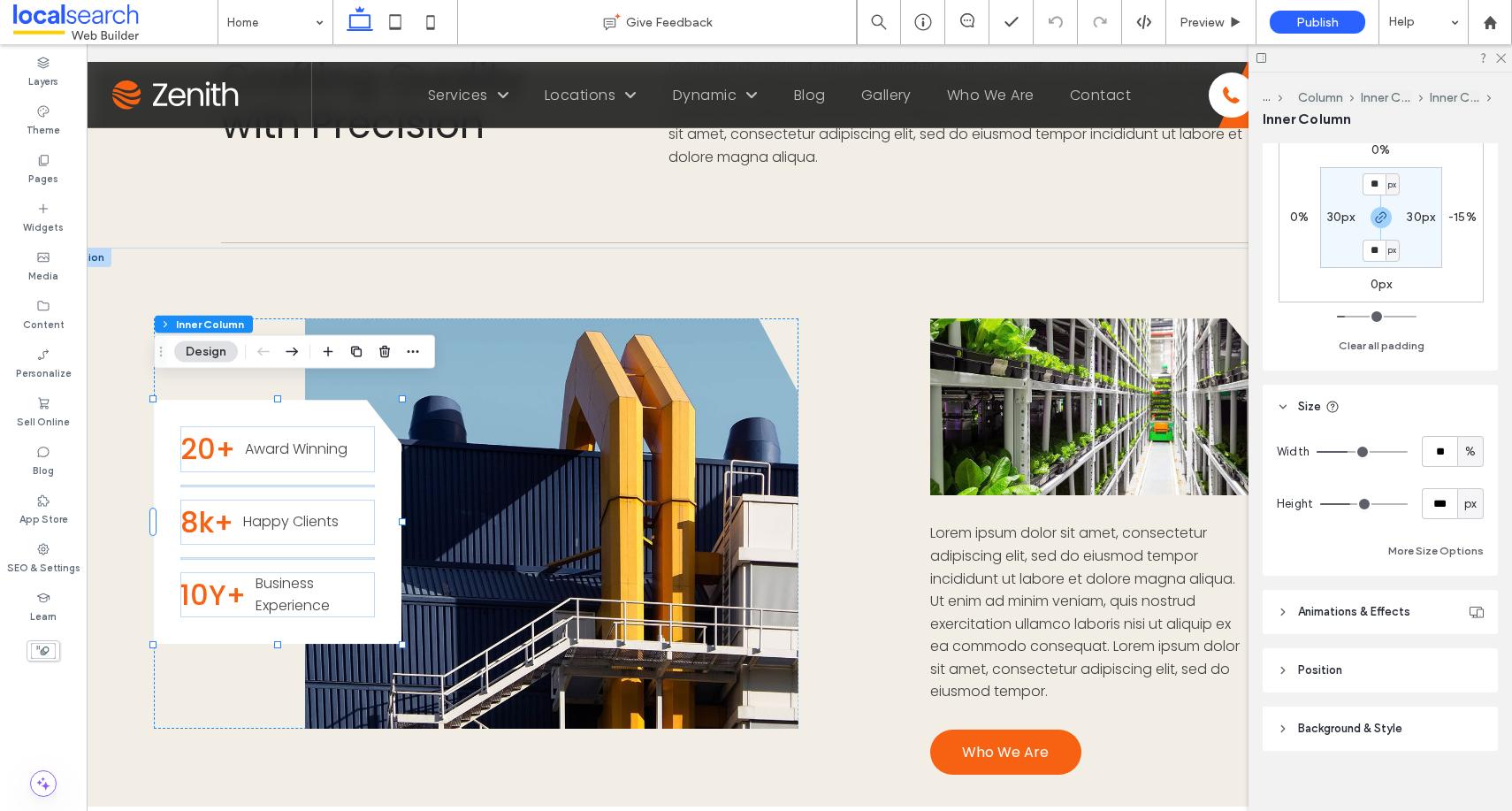
scroll to position [528, 0]
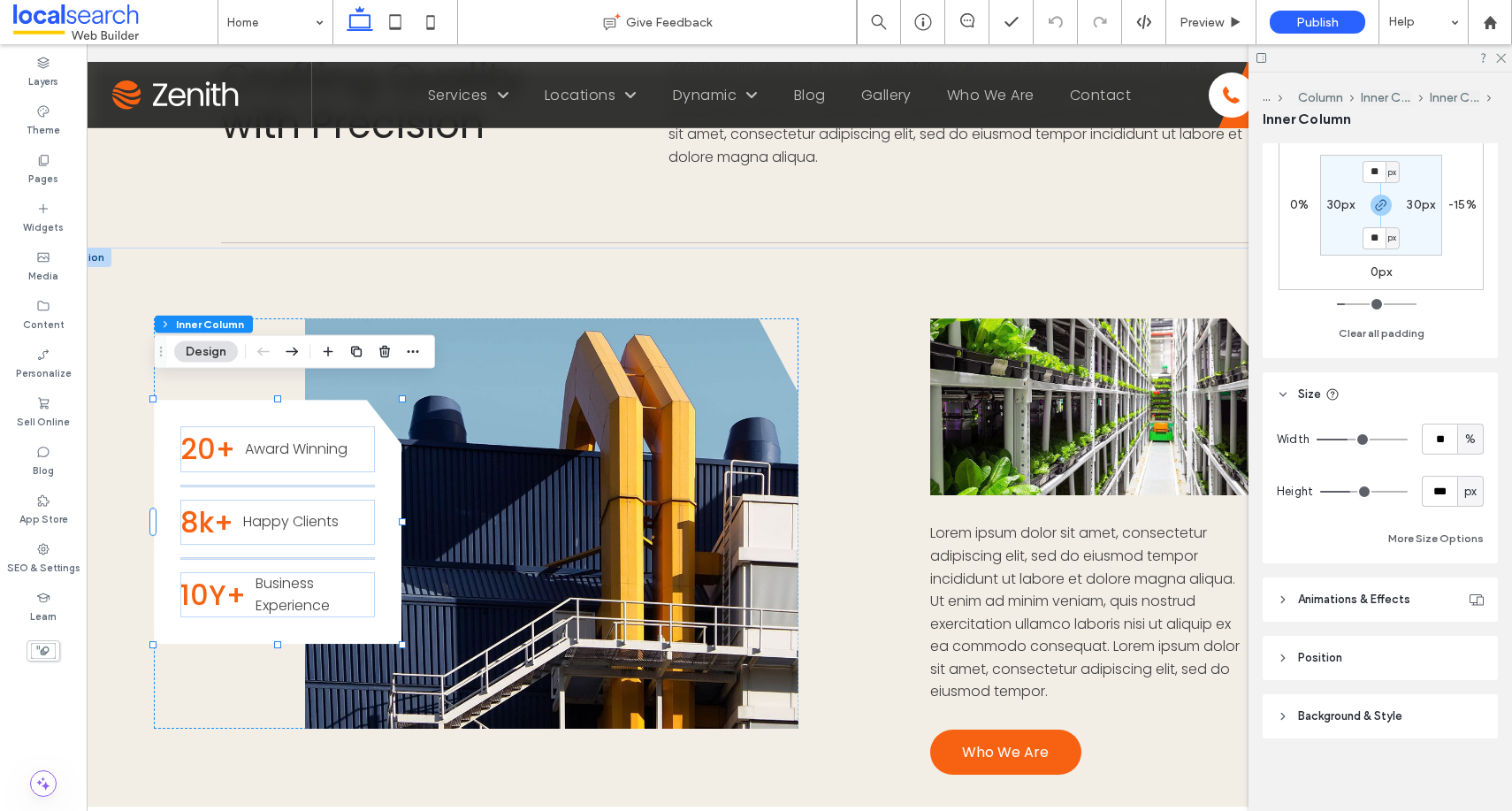
click at [1306, 598] on span "Animations & Effects" at bounding box center [1354, 600] width 113 height 18
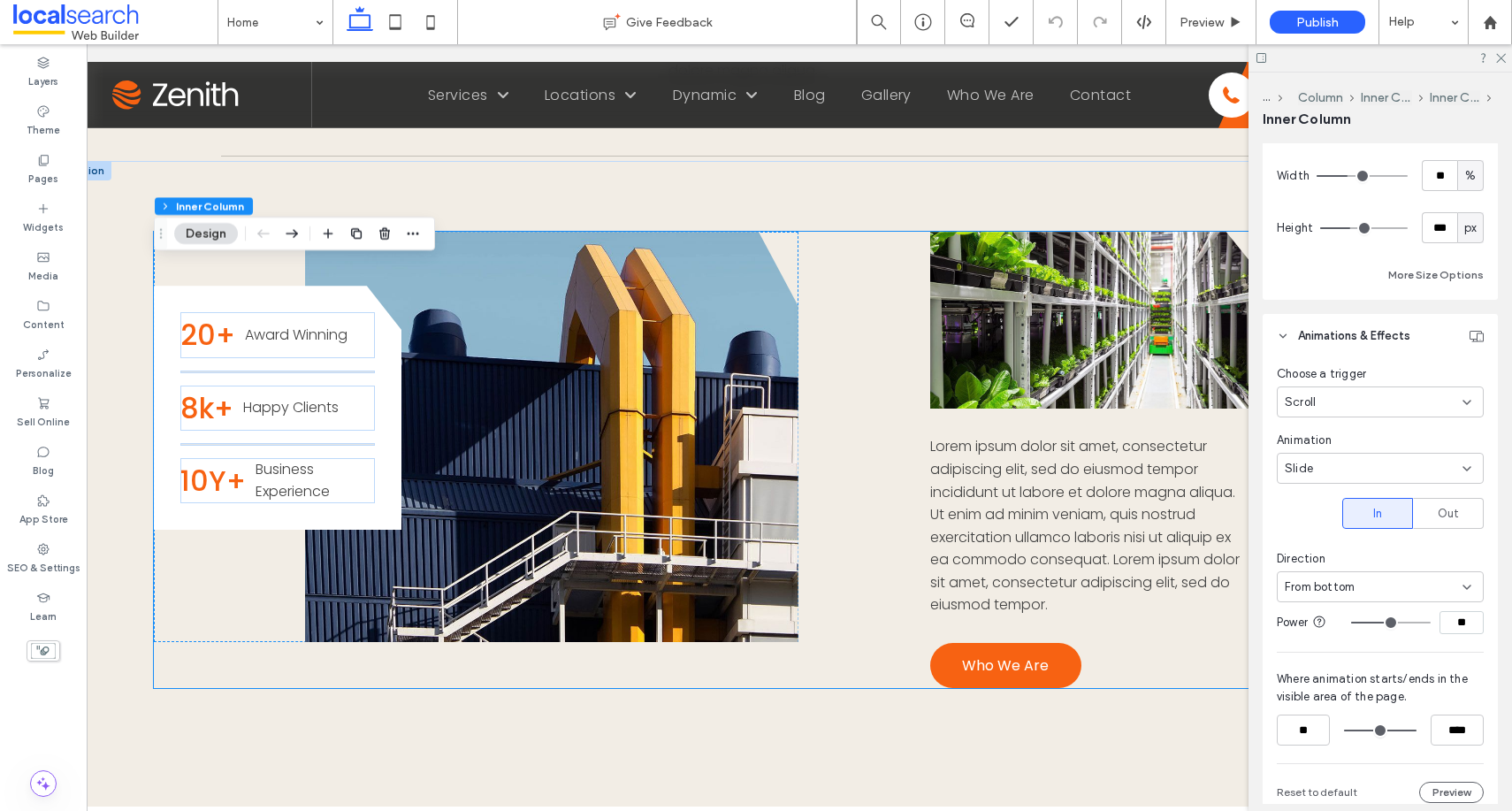
scroll to position [1327, 0]
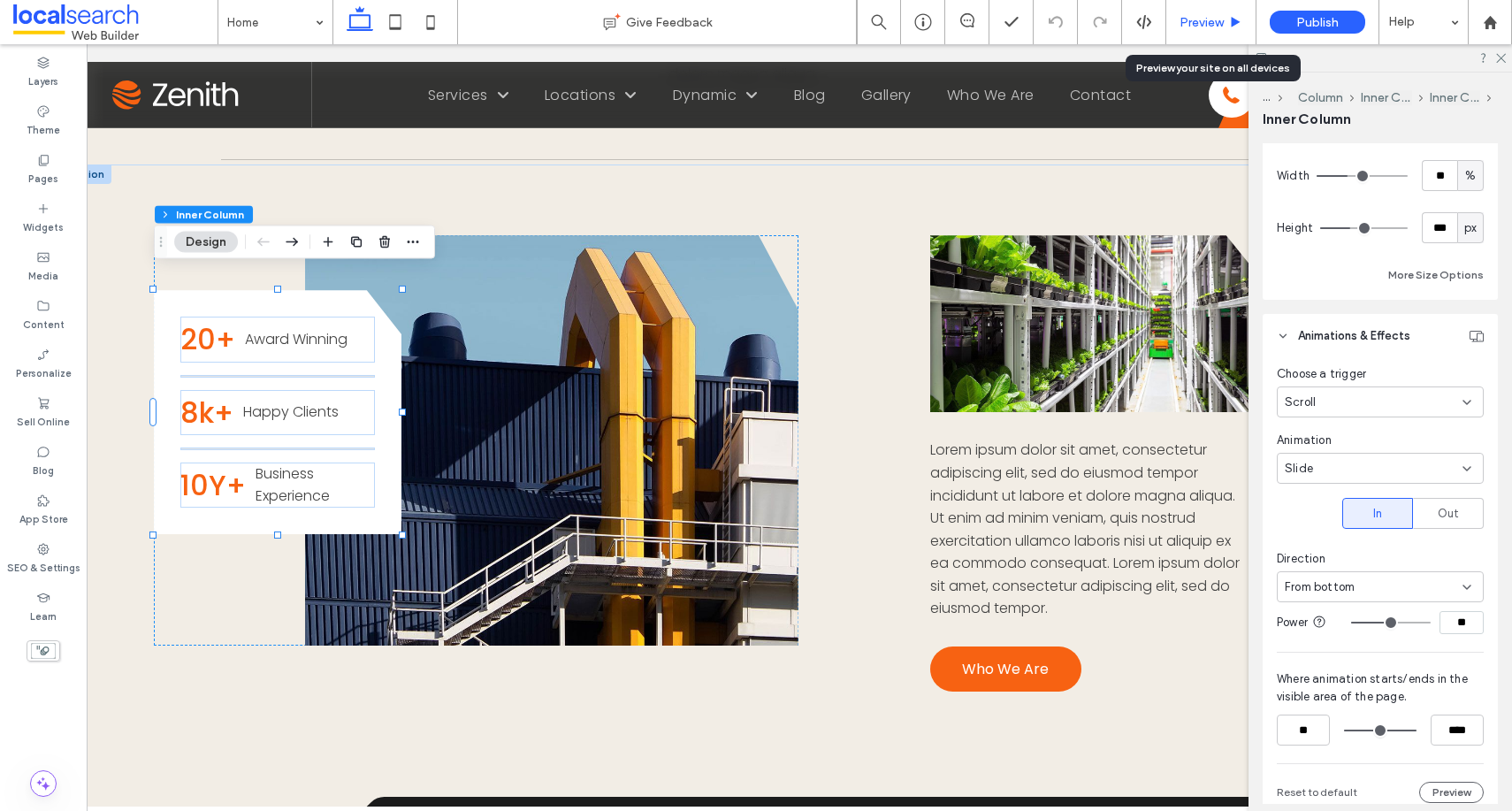
click at [1203, 19] on span "Preview" at bounding box center [1202, 22] width 44 height 15
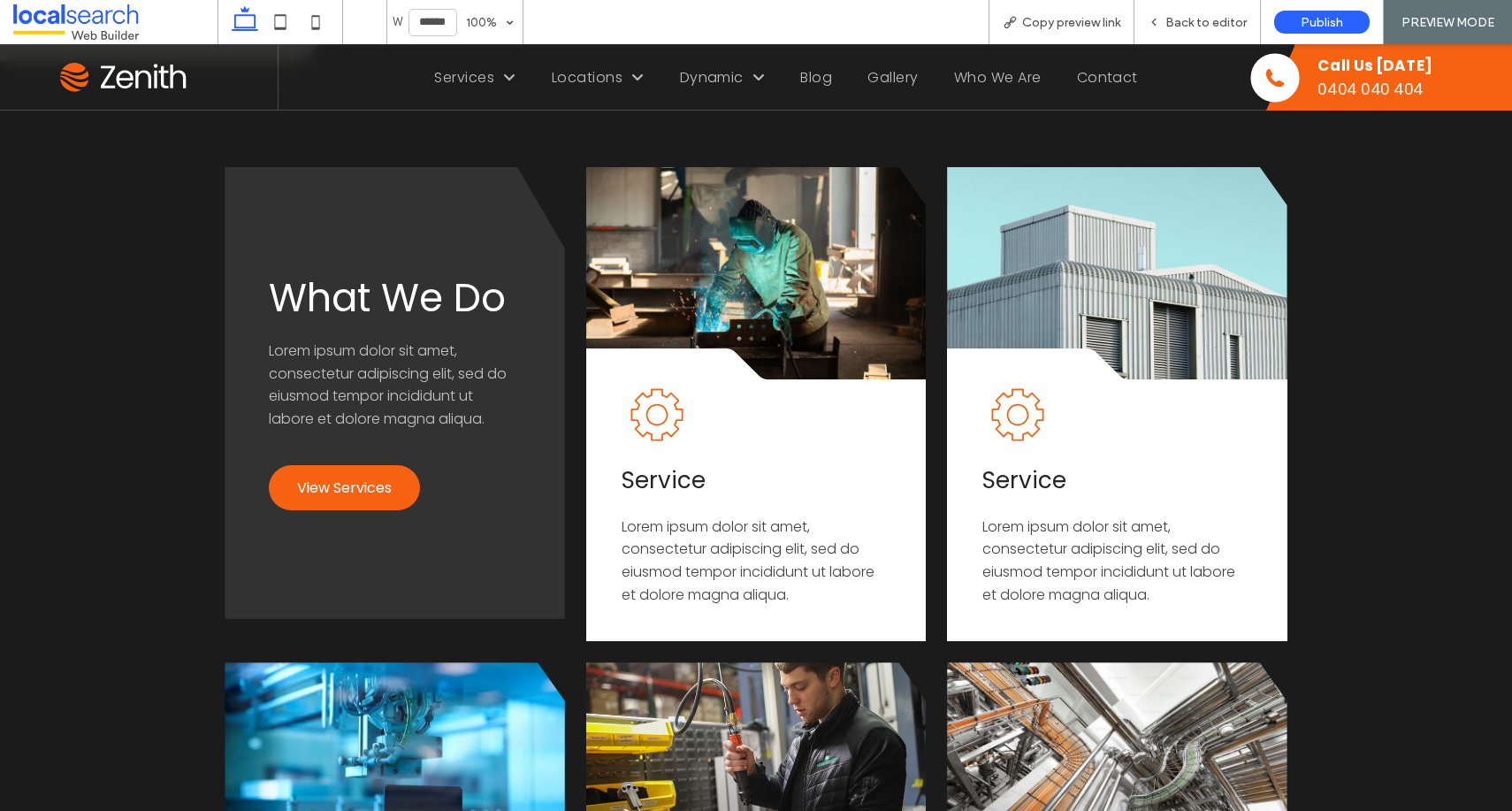
scroll to position [1796, 0]
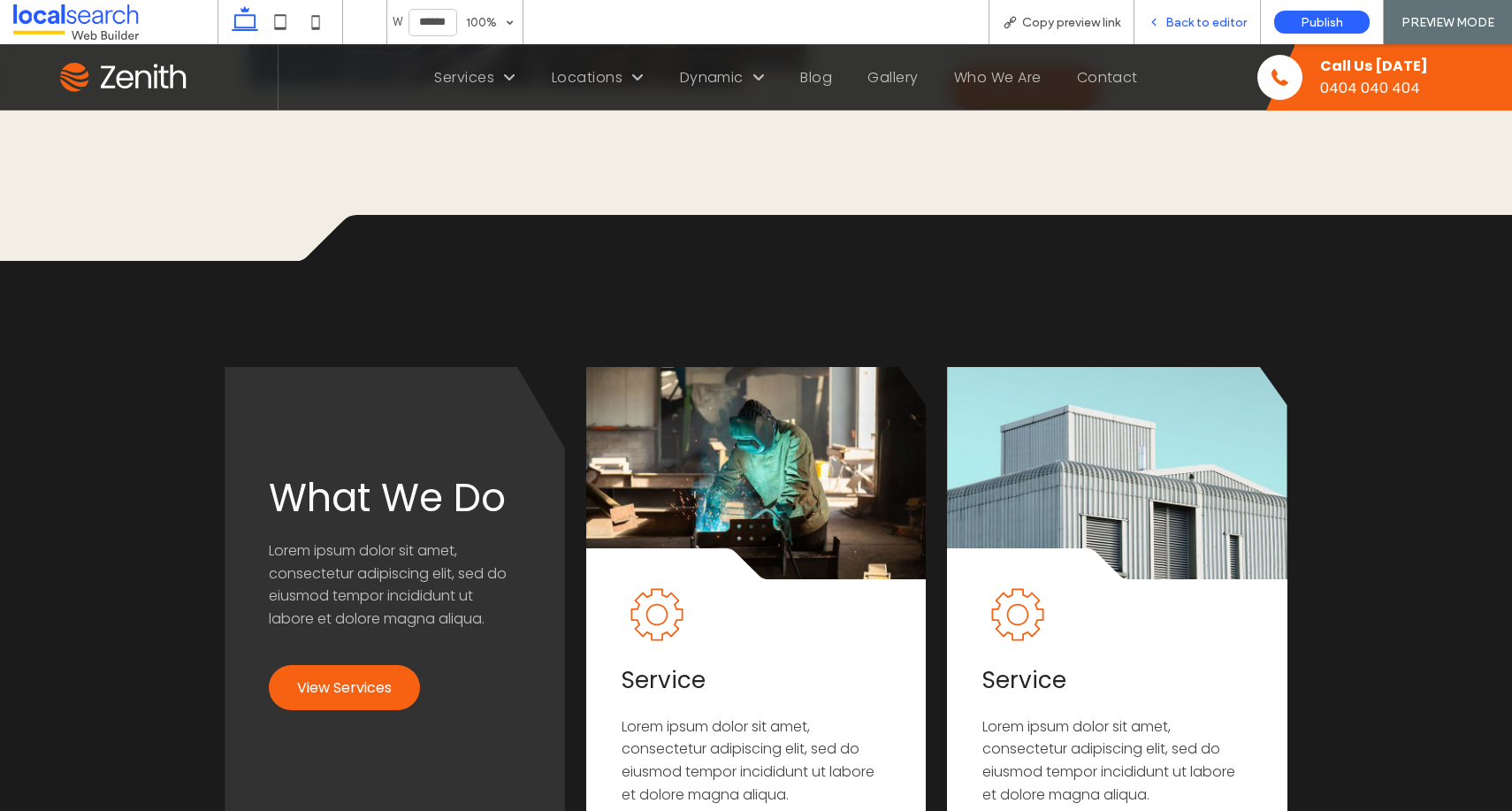
click at [1197, 8] on div "Back to editor" at bounding box center [1198, 22] width 126 height 44
click at [1196, 23] on span "Back to editor" at bounding box center [1206, 22] width 81 height 15
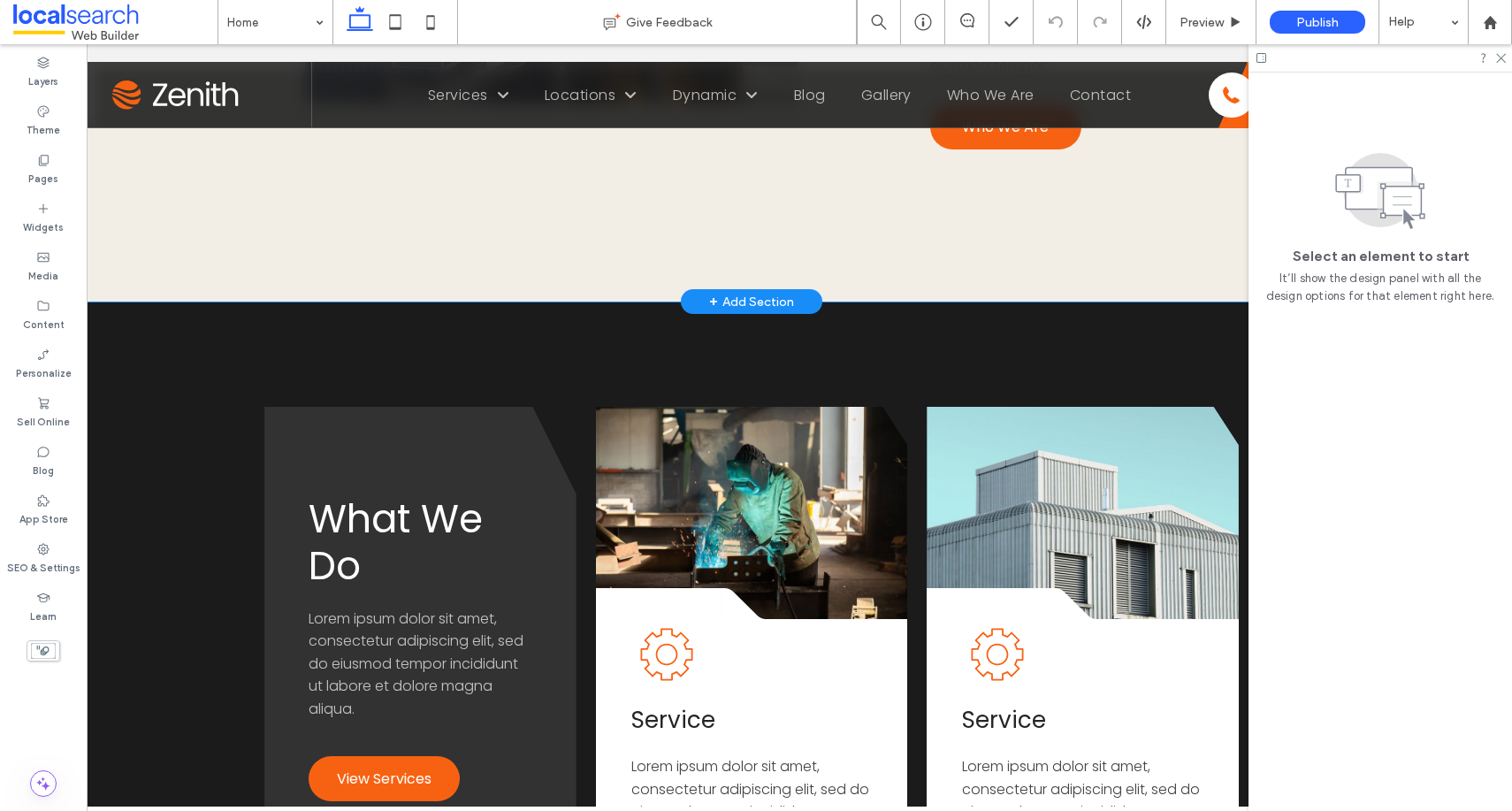
scroll to position [0, 263]
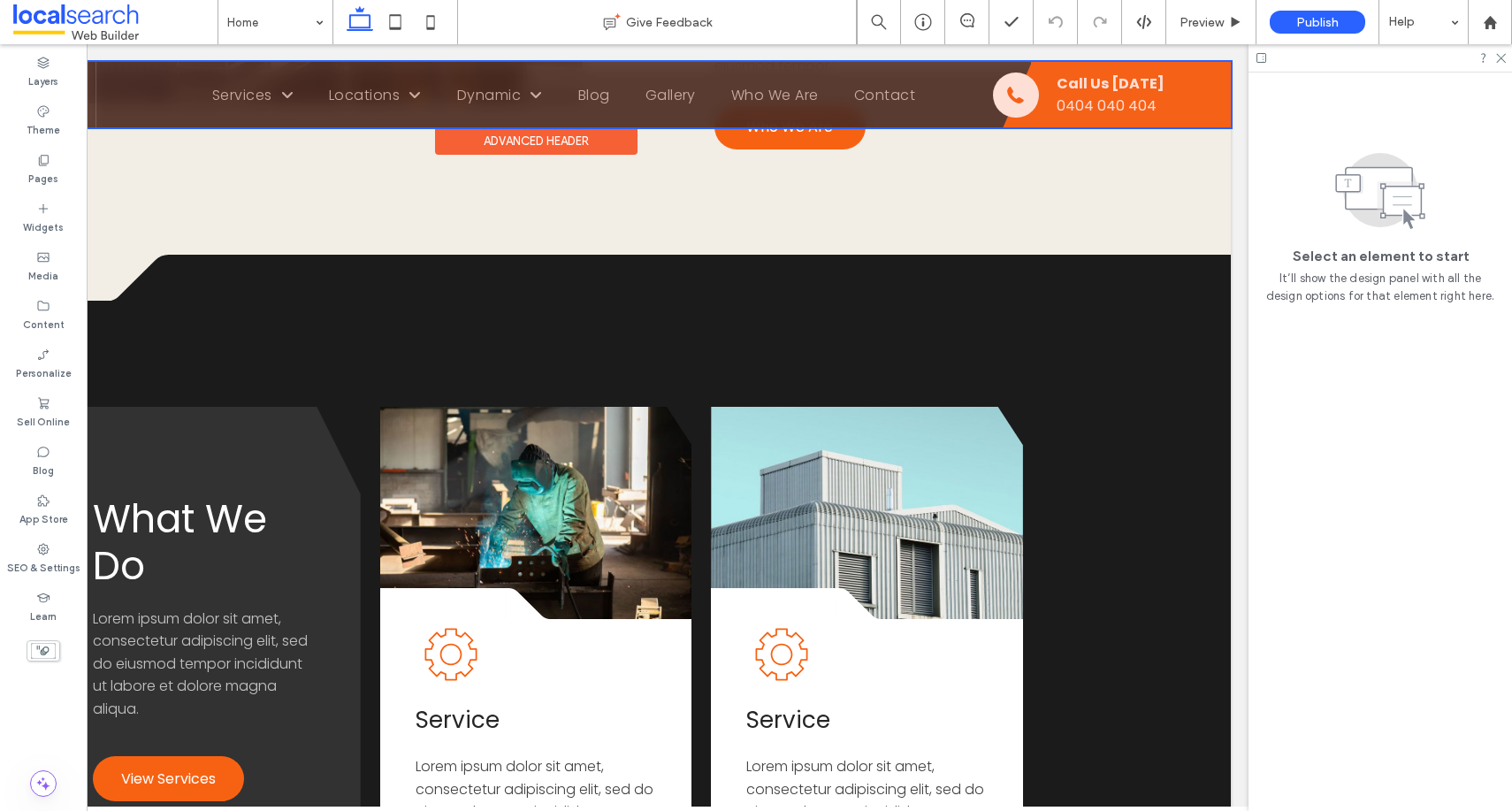
click at [1109, 79] on div at bounding box center [535, 94] width 1391 height 66
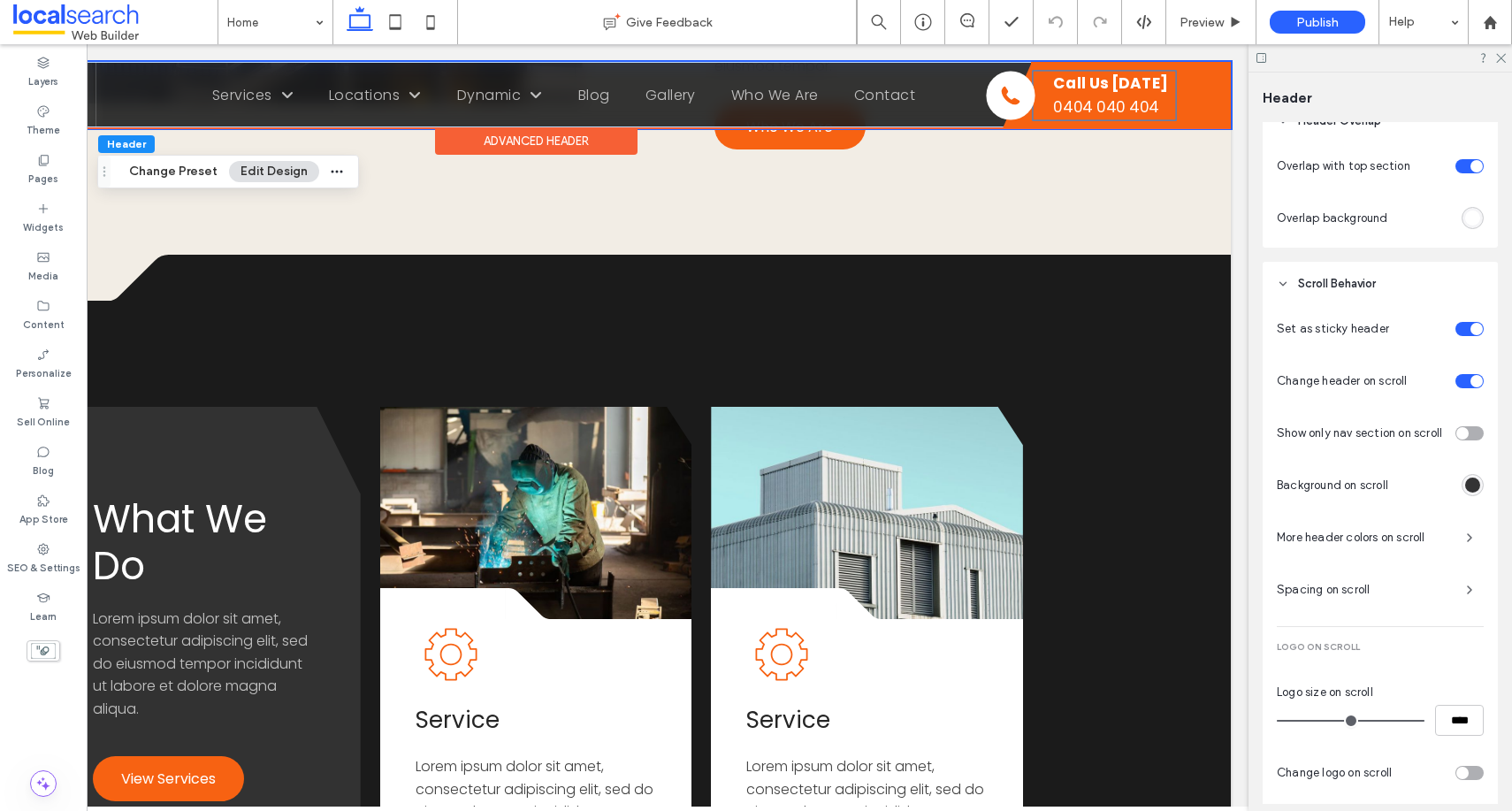
scroll to position [0, 0]
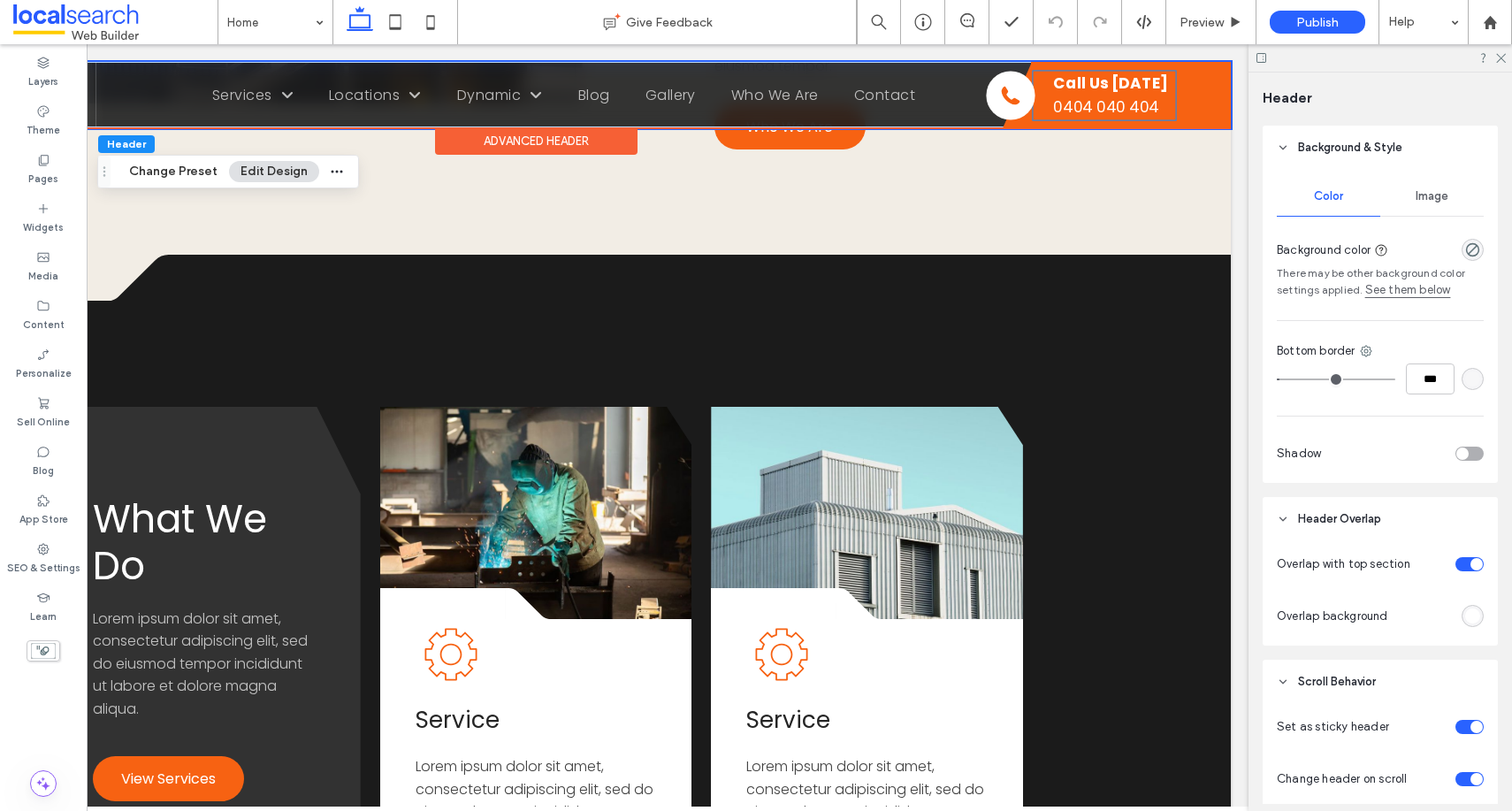
click at [1071, 90] on strong "Call Us [DATE]" at bounding box center [1110, 82] width 115 height 22
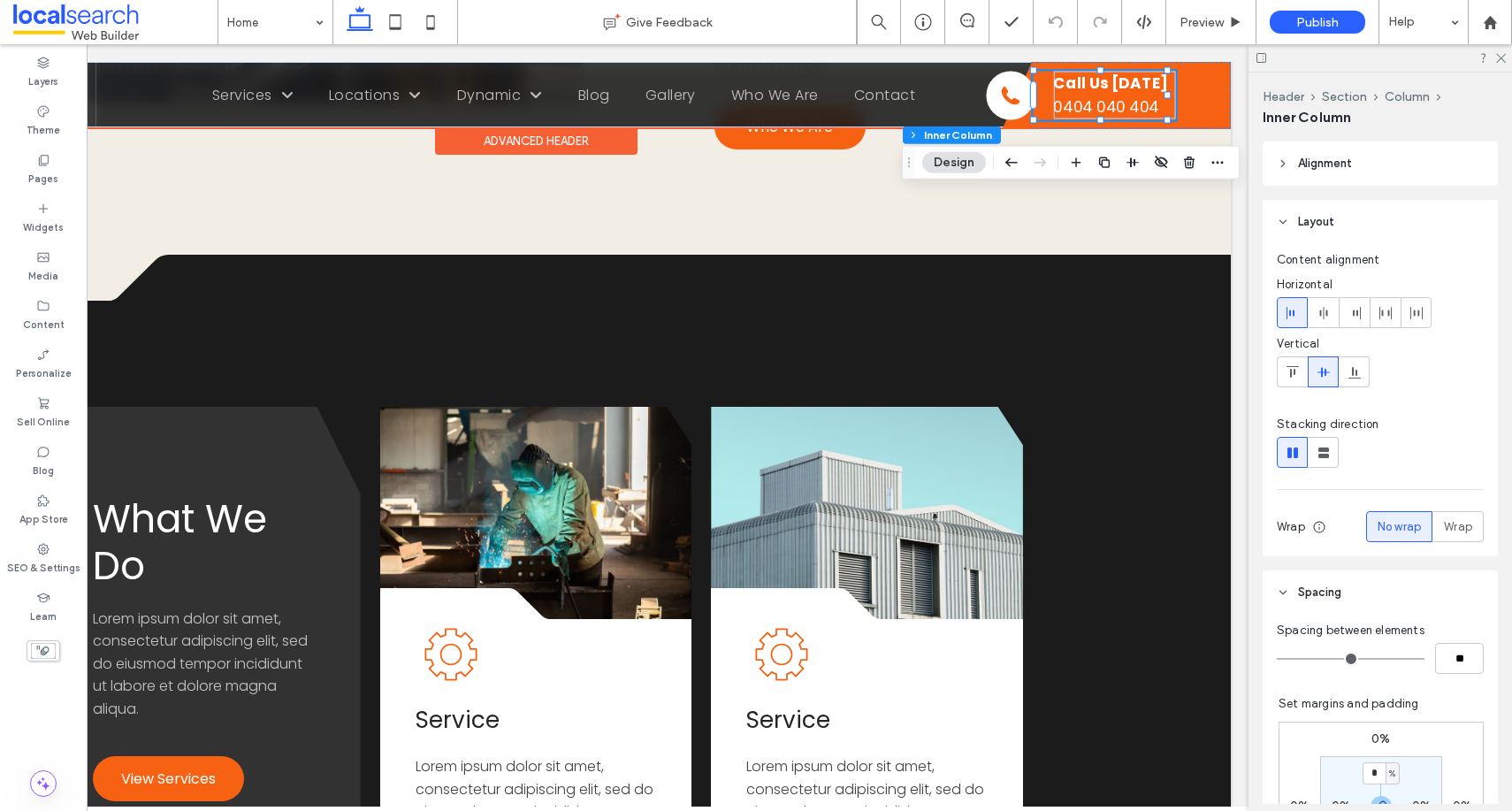
click at [1047, 93] on div "Call Us [DATE] 0404 040 404" at bounding box center [1106, 95] width 143 height 49
click at [1077, 96] on div "0404 040 404" at bounding box center [1114, 107] width 122 height 23
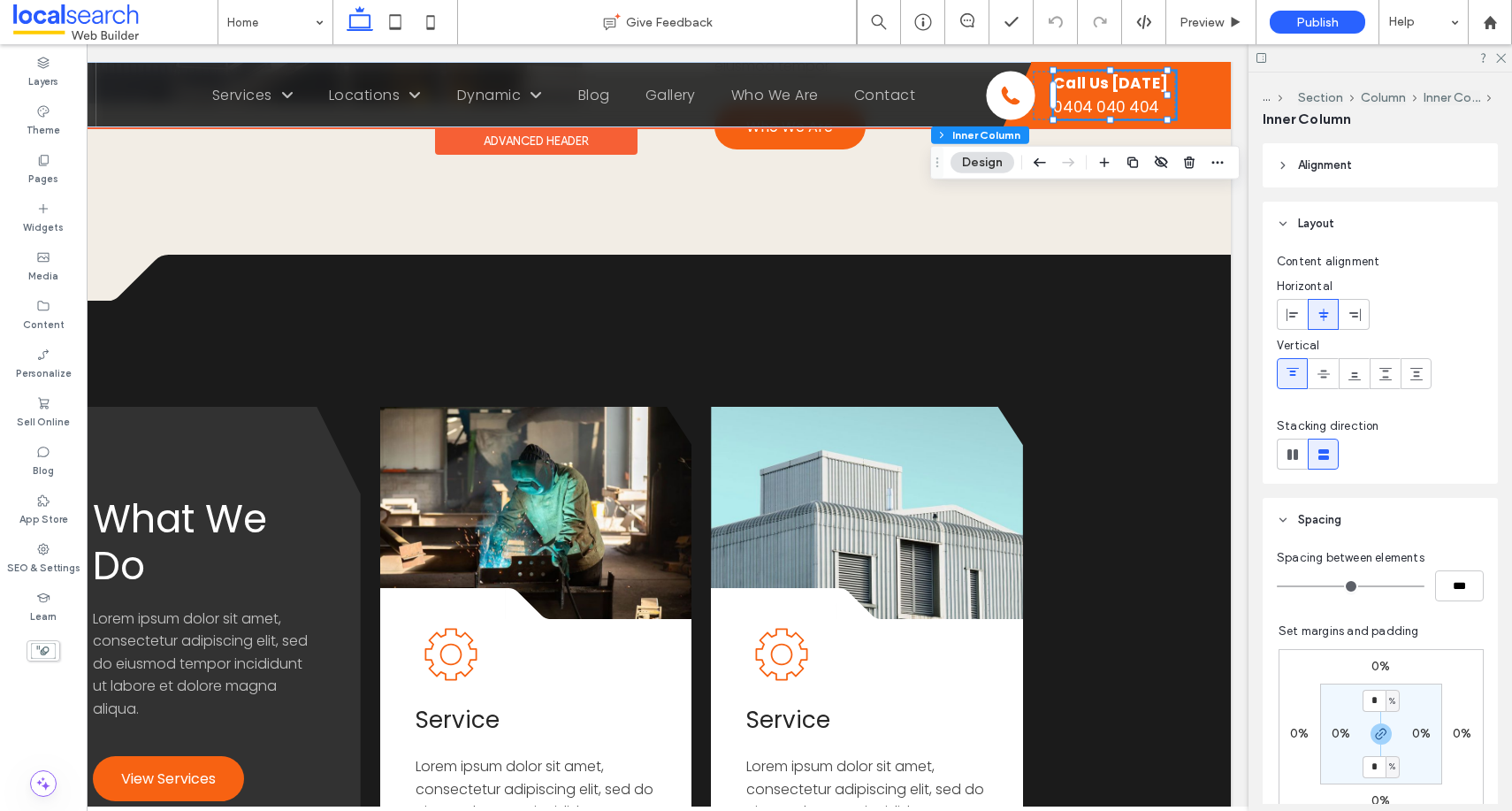
click at [1076, 112] on div "0404 040 404" at bounding box center [1114, 107] width 122 height 23
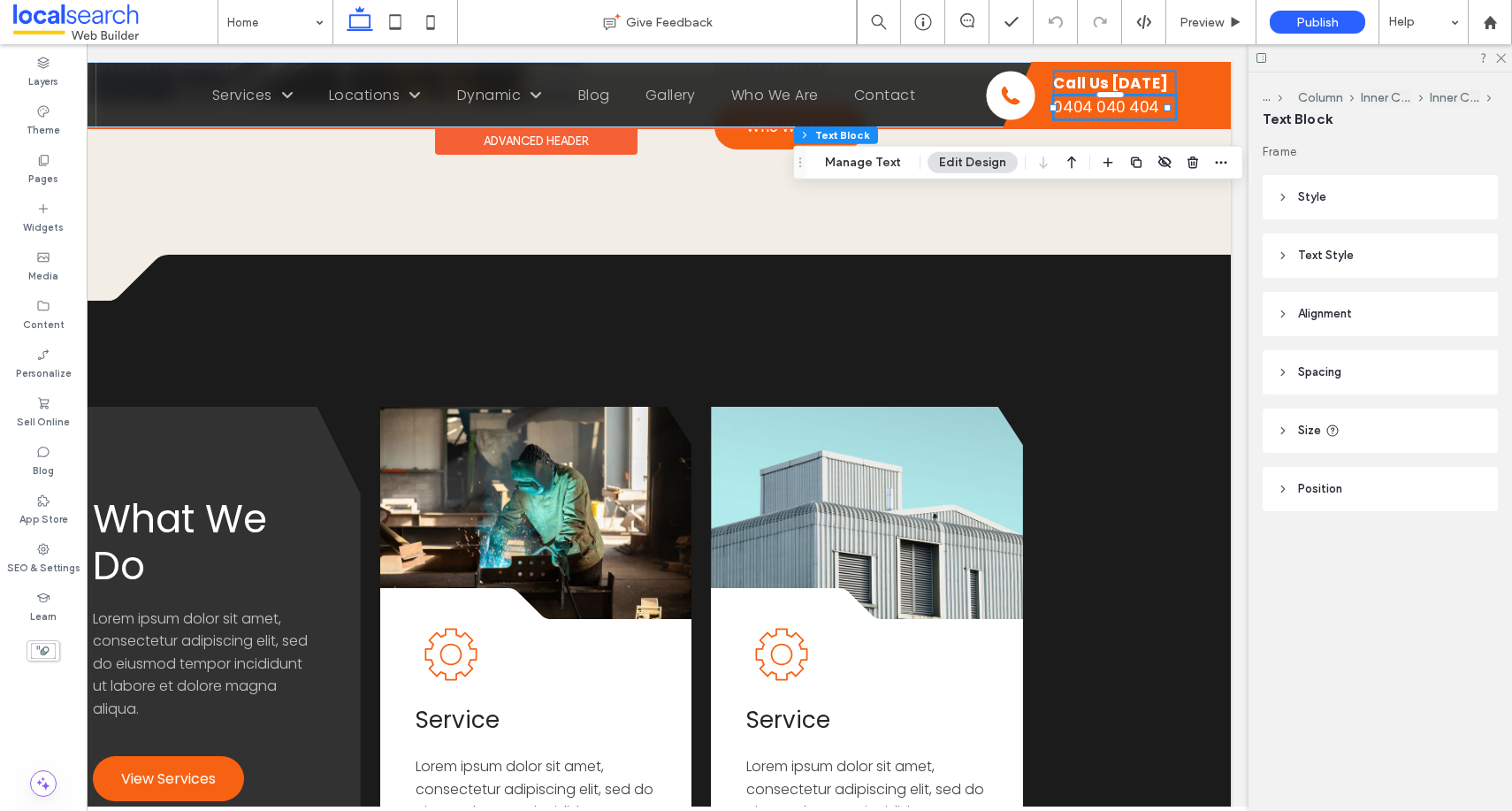
click at [1075, 85] on strong "Call Us [DATE]" at bounding box center [1110, 82] width 115 height 22
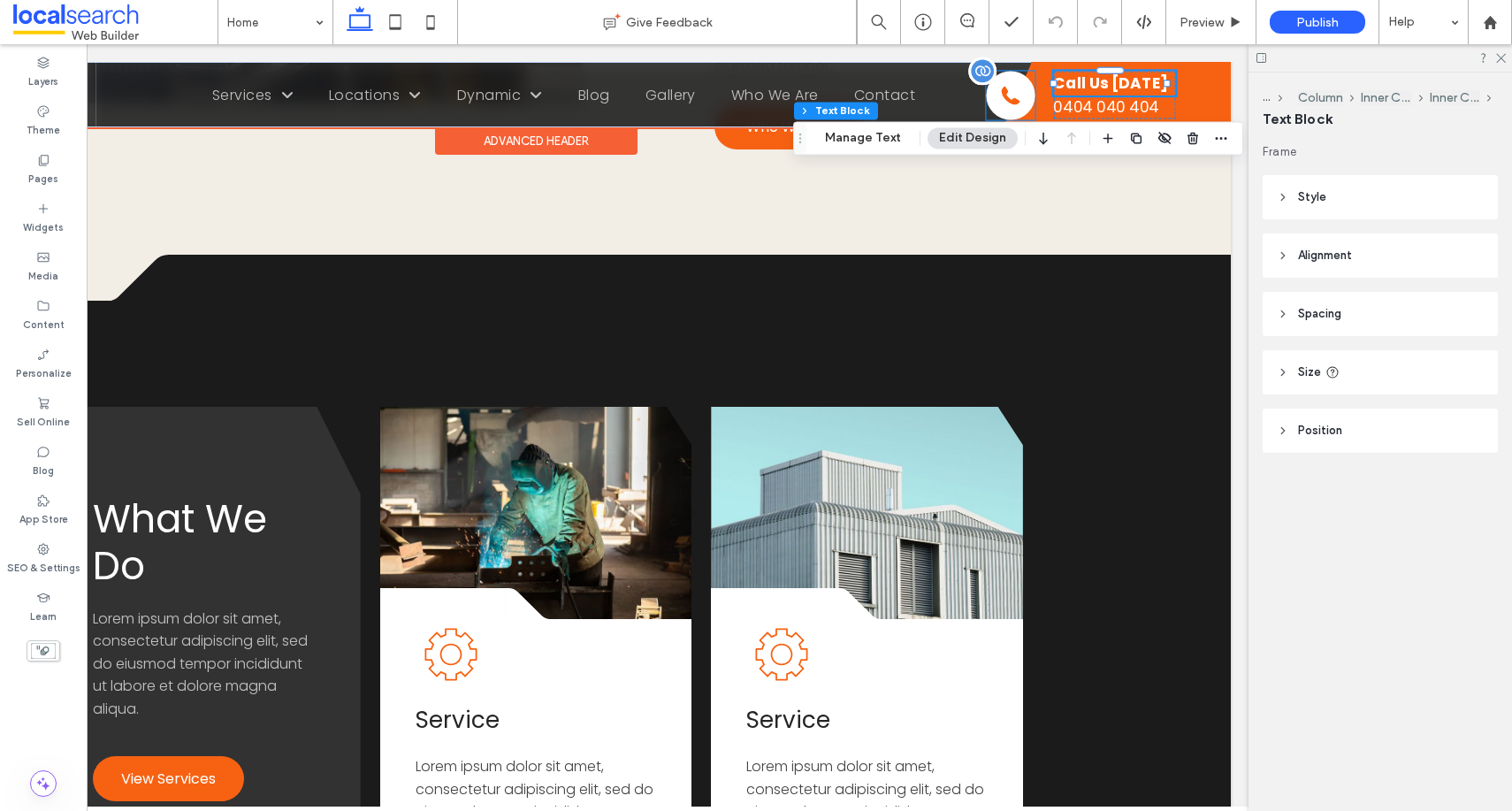
click at [1011, 98] on icon at bounding box center [1011, 95] width 18 height 18
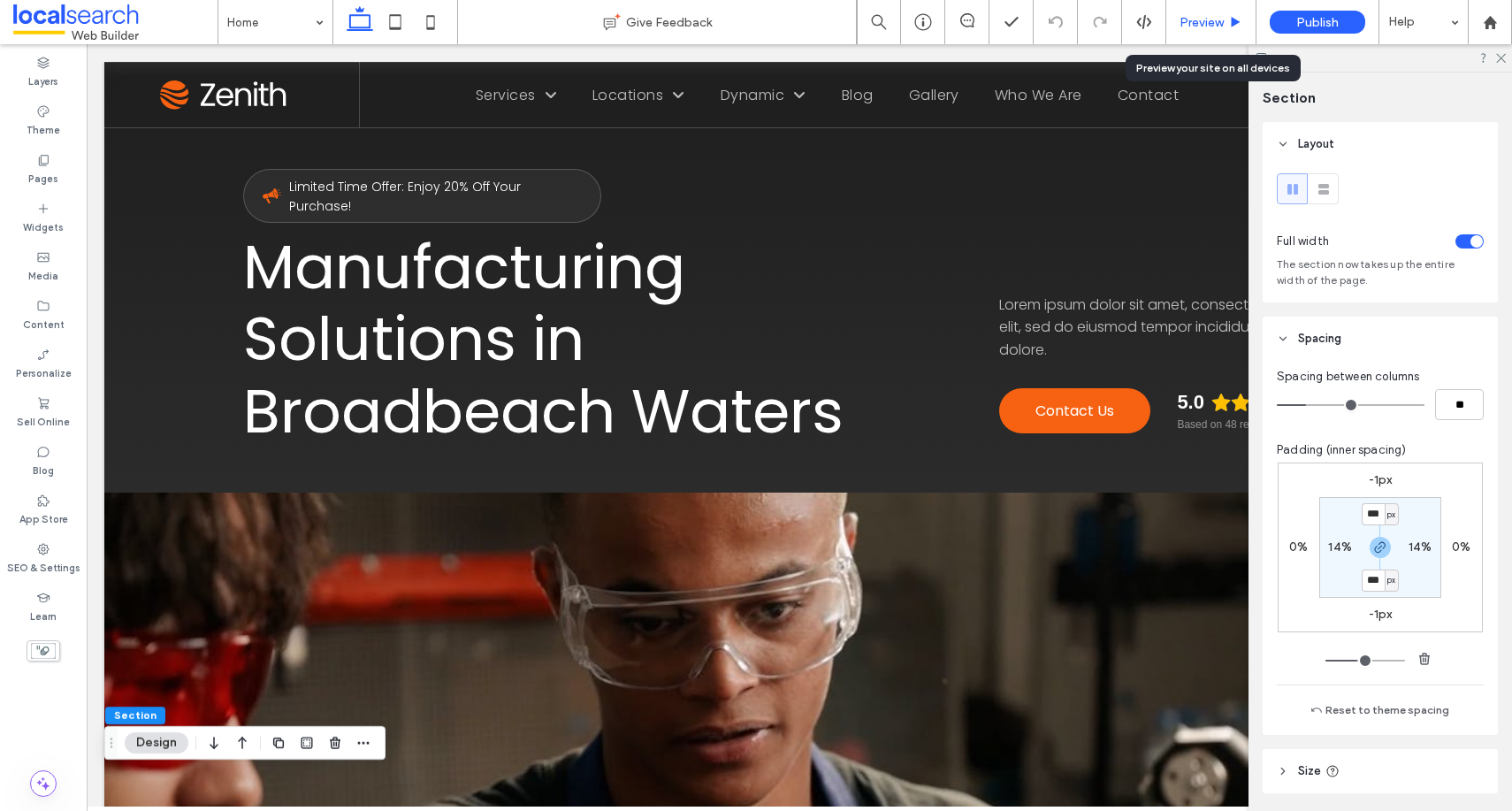
click at [1192, 19] on span "Preview" at bounding box center [1202, 22] width 44 height 15
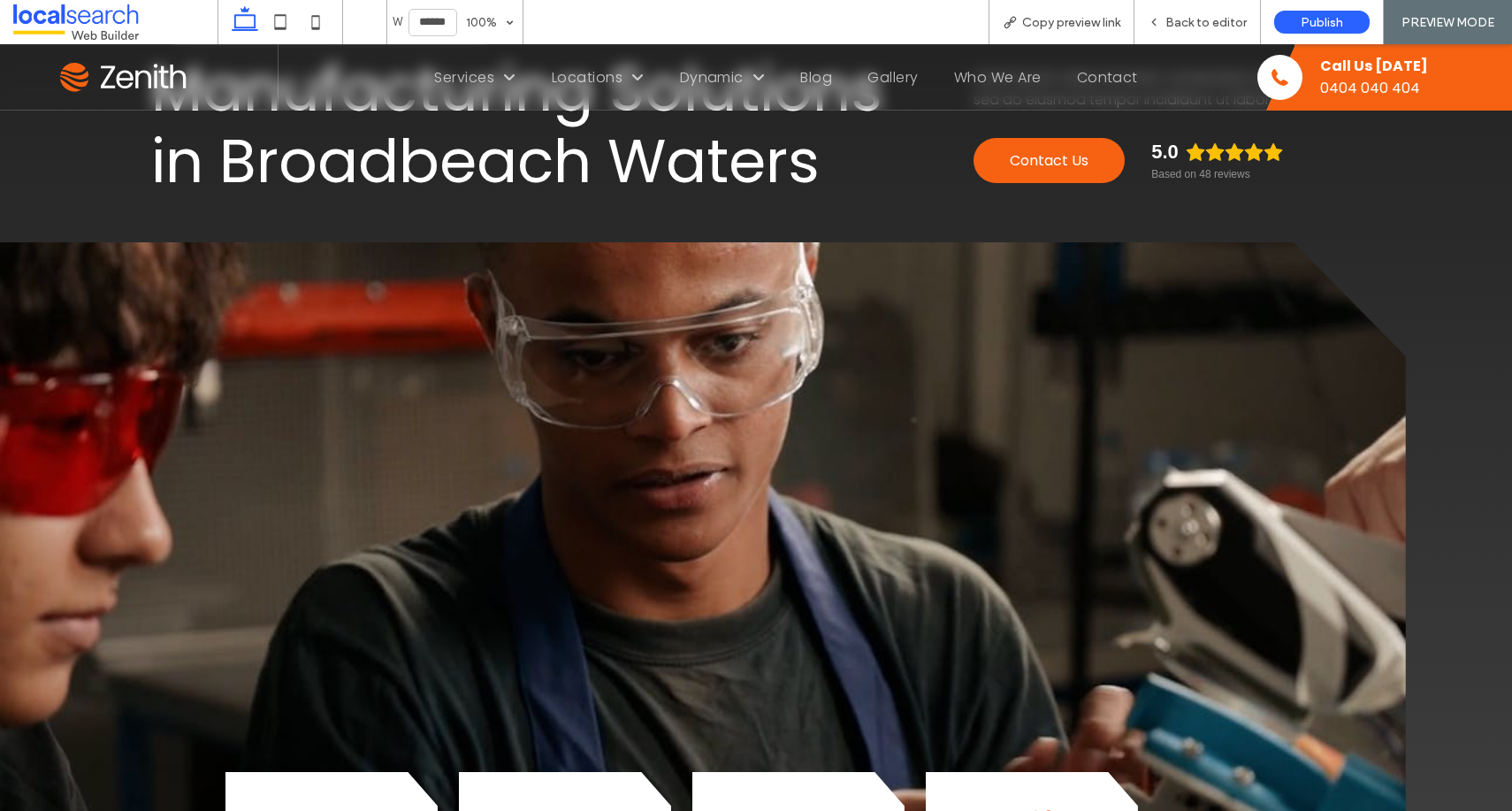
scroll to position [388, 0]
